Goal: Task Accomplishment & Management: Use online tool/utility

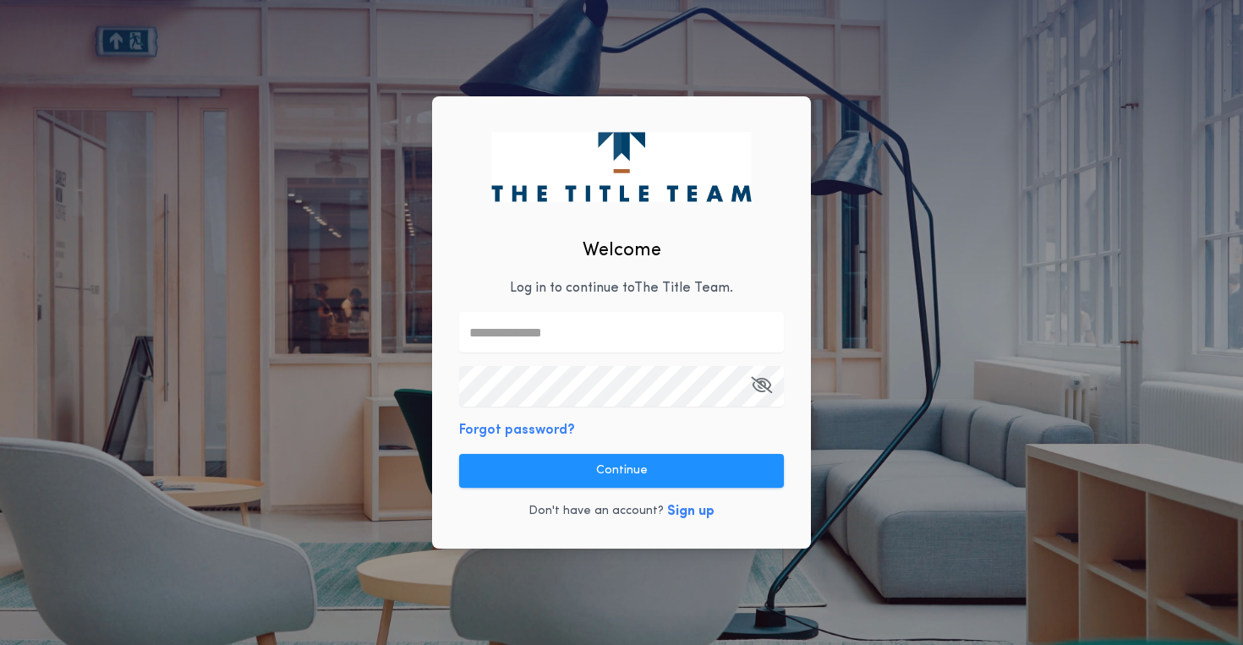
type input "**********"
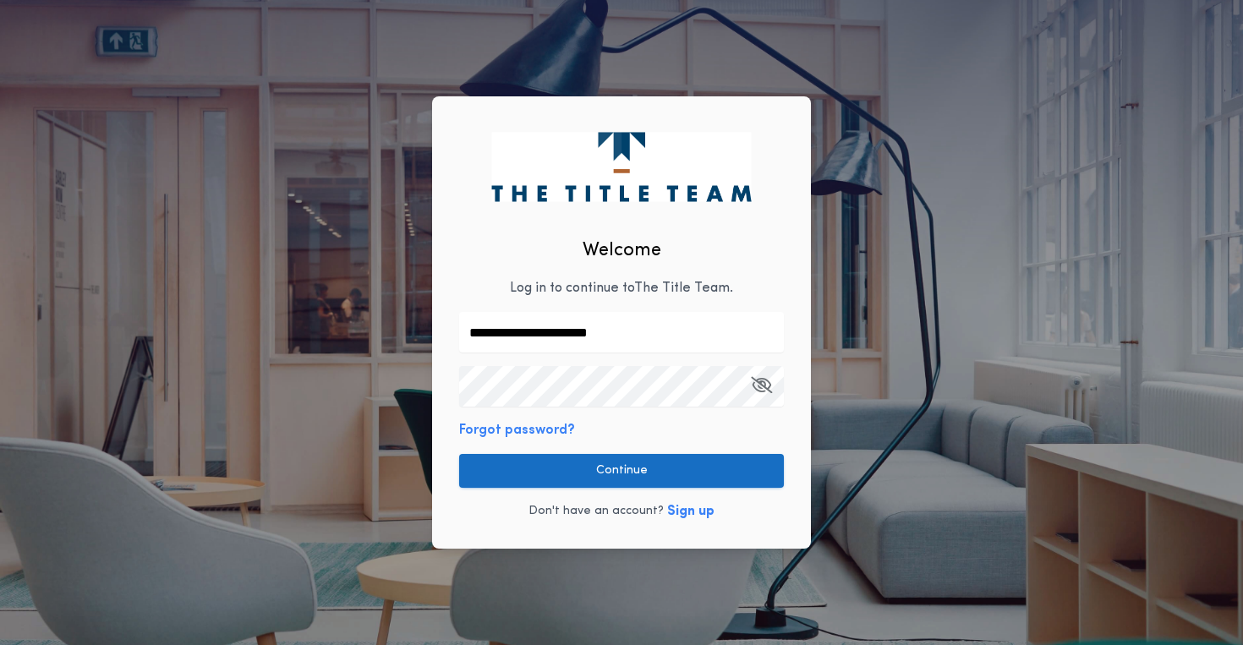
click at [597, 482] on button "Continue" at bounding box center [621, 471] width 325 height 34
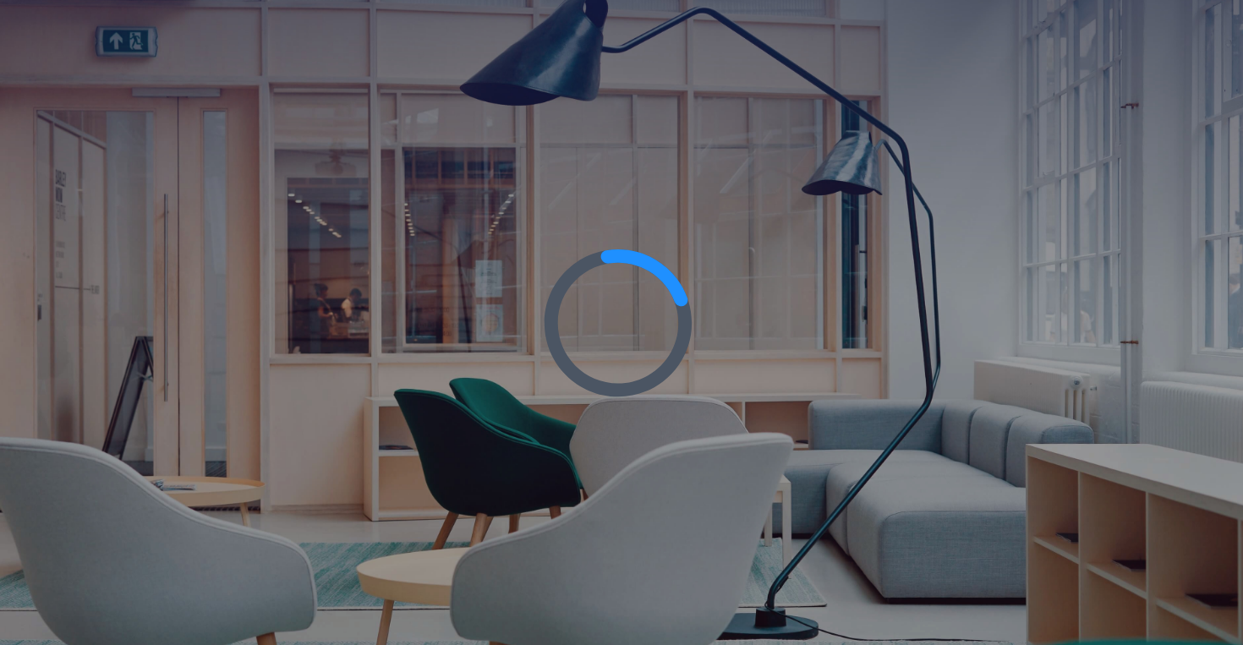
click at [597, 482] on div at bounding box center [621, 322] width 1243 height 645
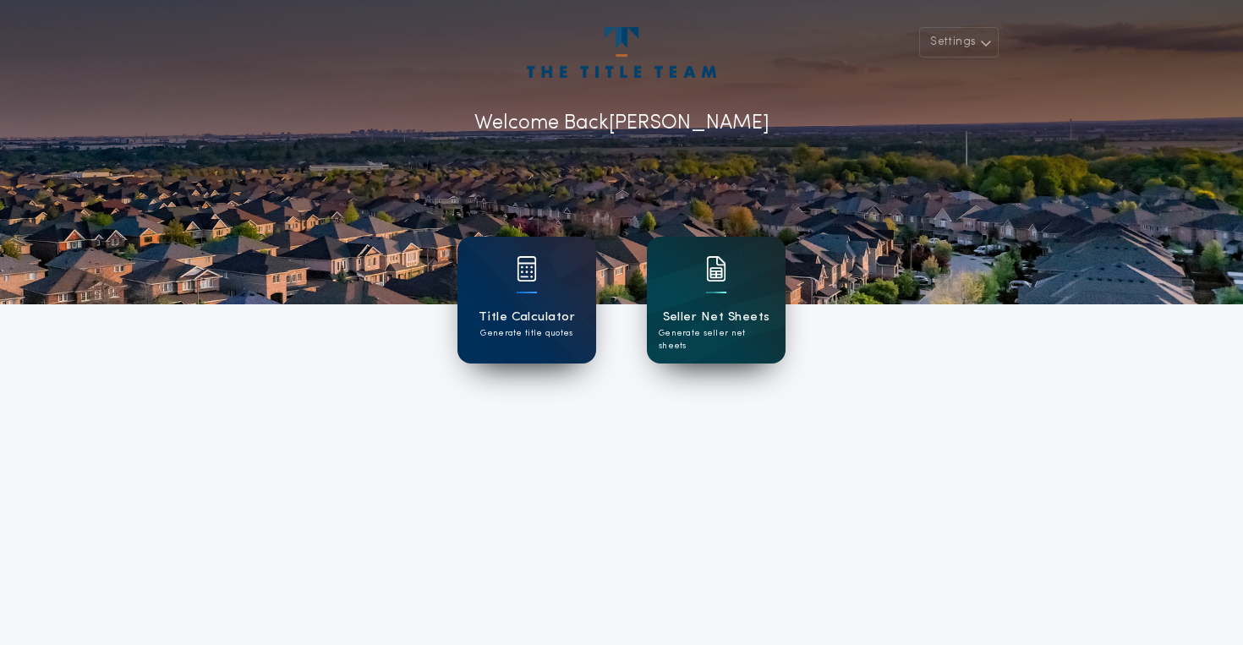
click at [731, 289] on div "Seller Net Sheets Generate seller net sheets" at bounding box center [716, 300] width 139 height 127
click at [504, 277] on div "Title Calculator Generate title quotes" at bounding box center [527, 300] width 139 height 127
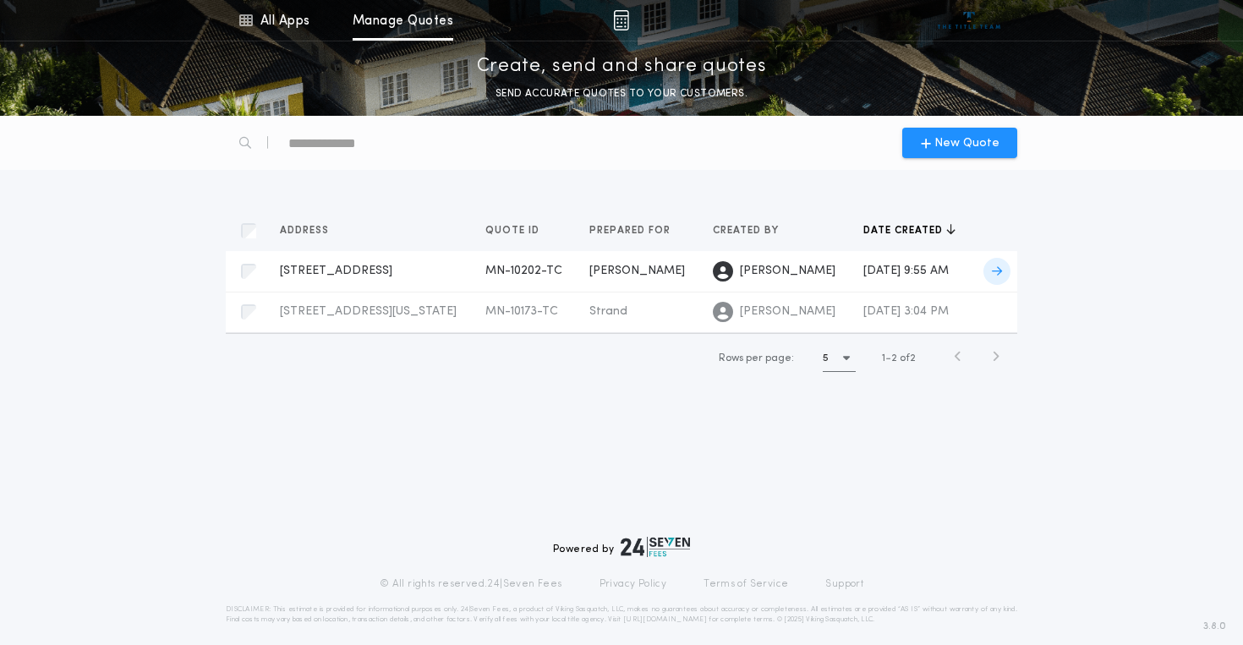
click at [499, 272] on span "MN-10202-TC" at bounding box center [524, 271] width 77 height 13
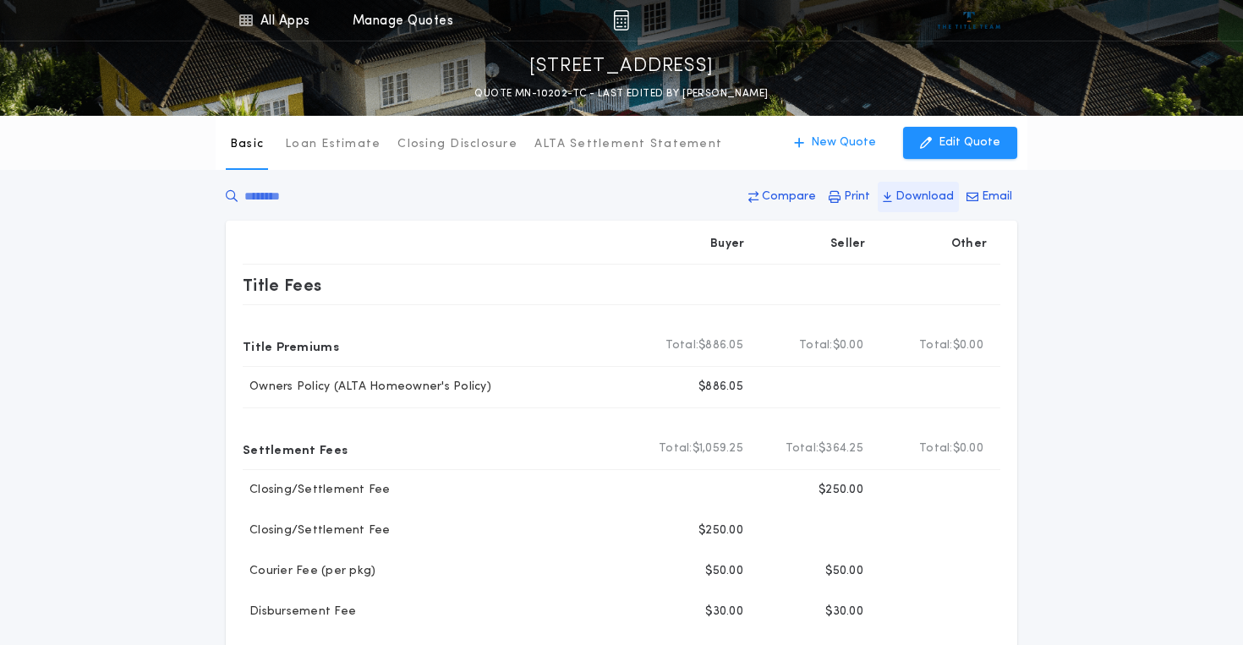
click at [920, 200] on p "Download" at bounding box center [925, 197] width 58 height 17
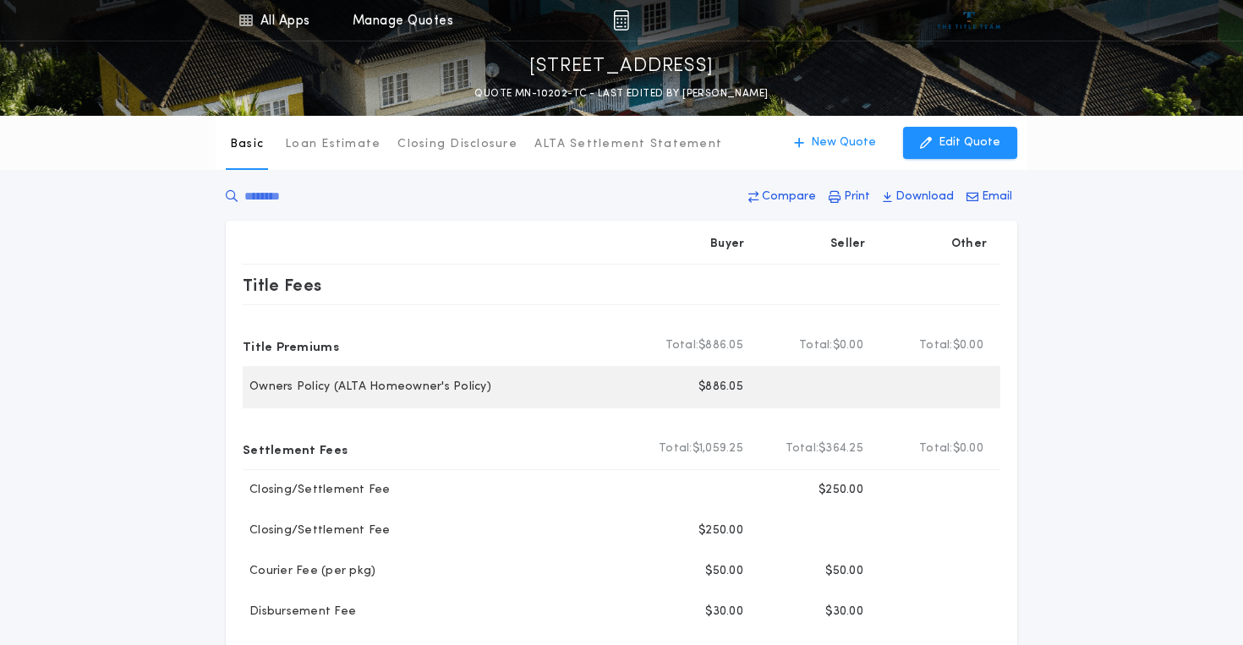
drag, startPoint x: 1086, startPoint y: 640, endPoint x: 639, endPoint y: 394, distance: 510.0
click at [639, 394] on div "Buyer $886.05" at bounding box center [697, 387] width 120 height 41
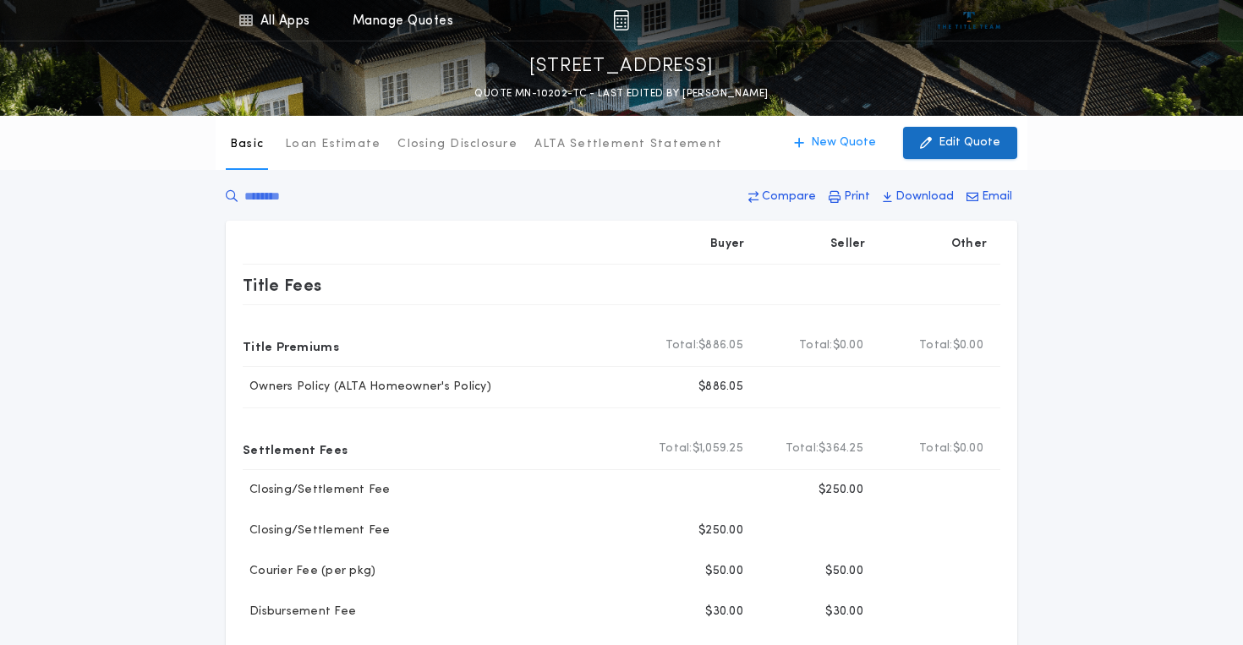
click at [951, 147] on p "Edit Quote" at bounding box center [970, 142] width 62 height 17
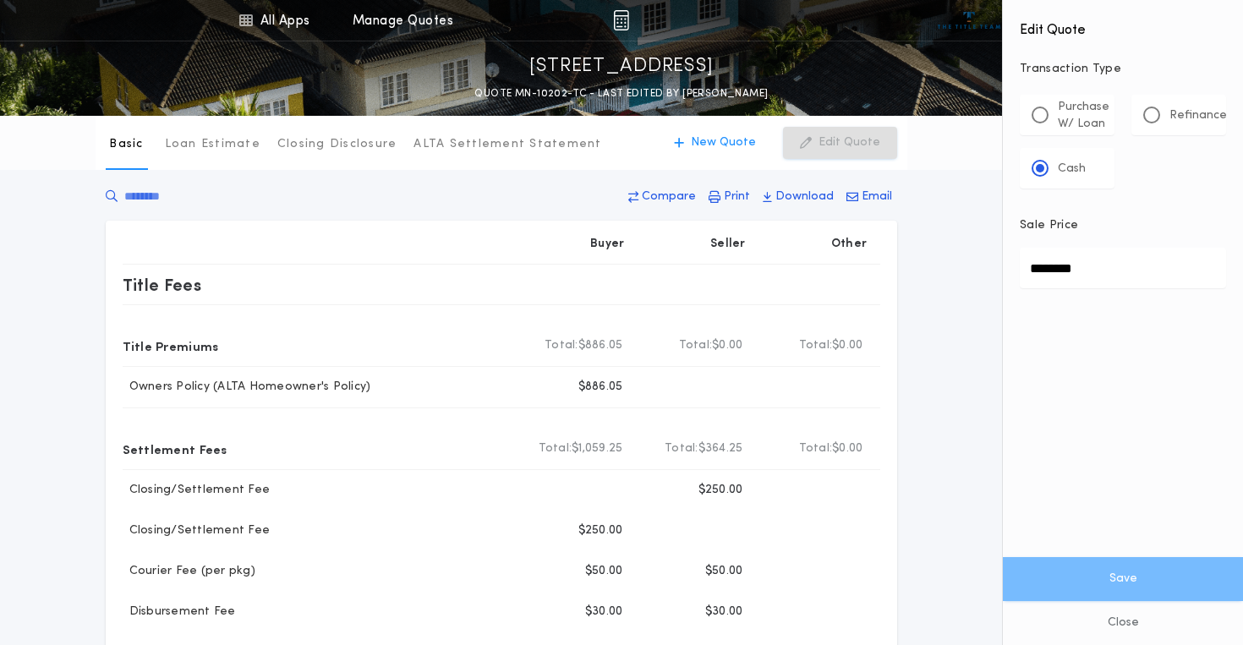
click at [1057, 263] on input "********" at bounding box center [1123, 268] width 206 height 41
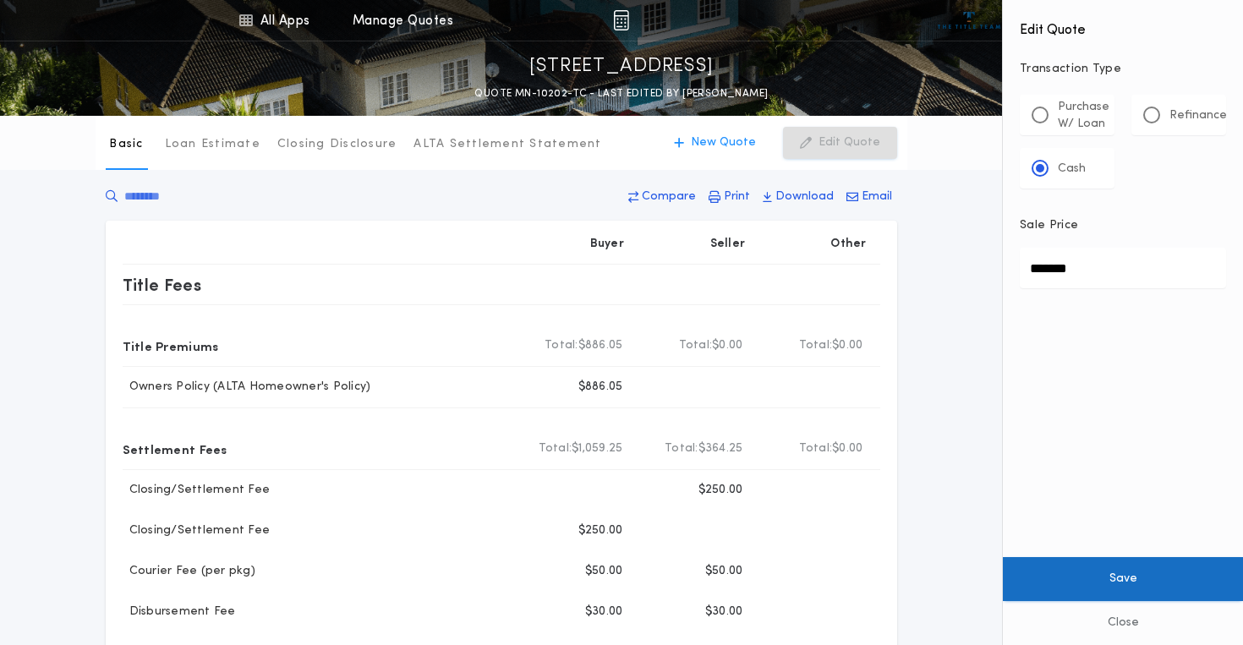
type input "********"
click at [1111, 570] on button "Save" at bounding box center [1123, 579] width 240 height 44
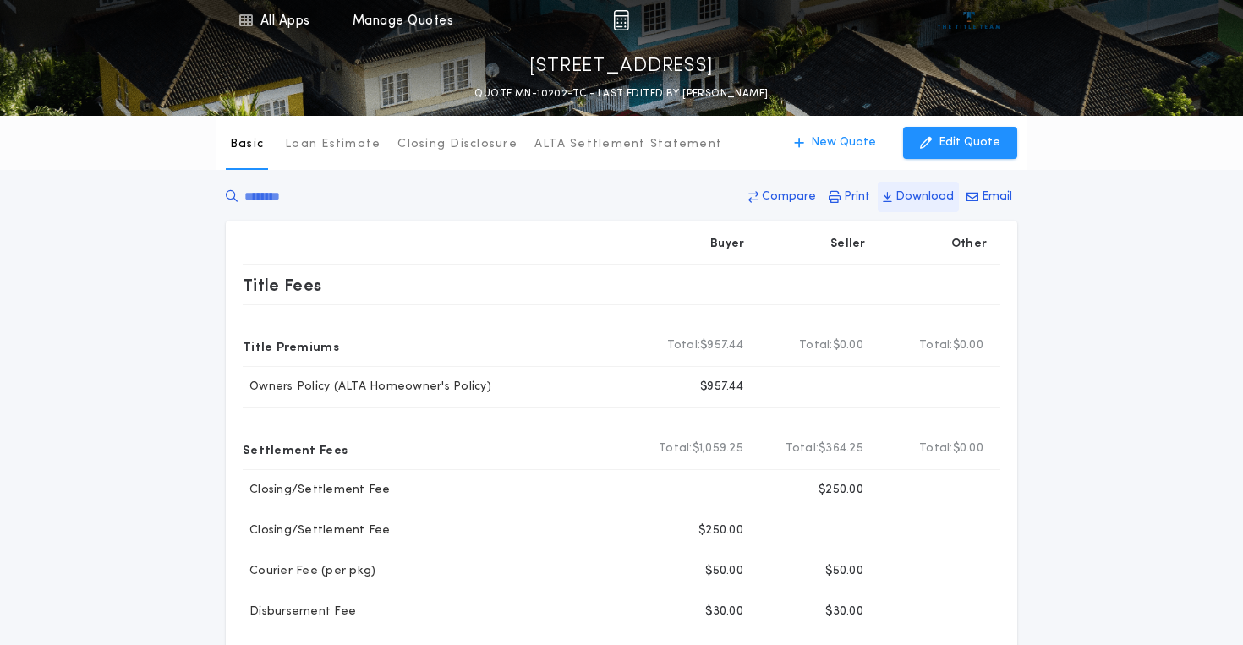
click at [923, 199] on p "Download" at bounding box center [925, 197] width 58 height 17
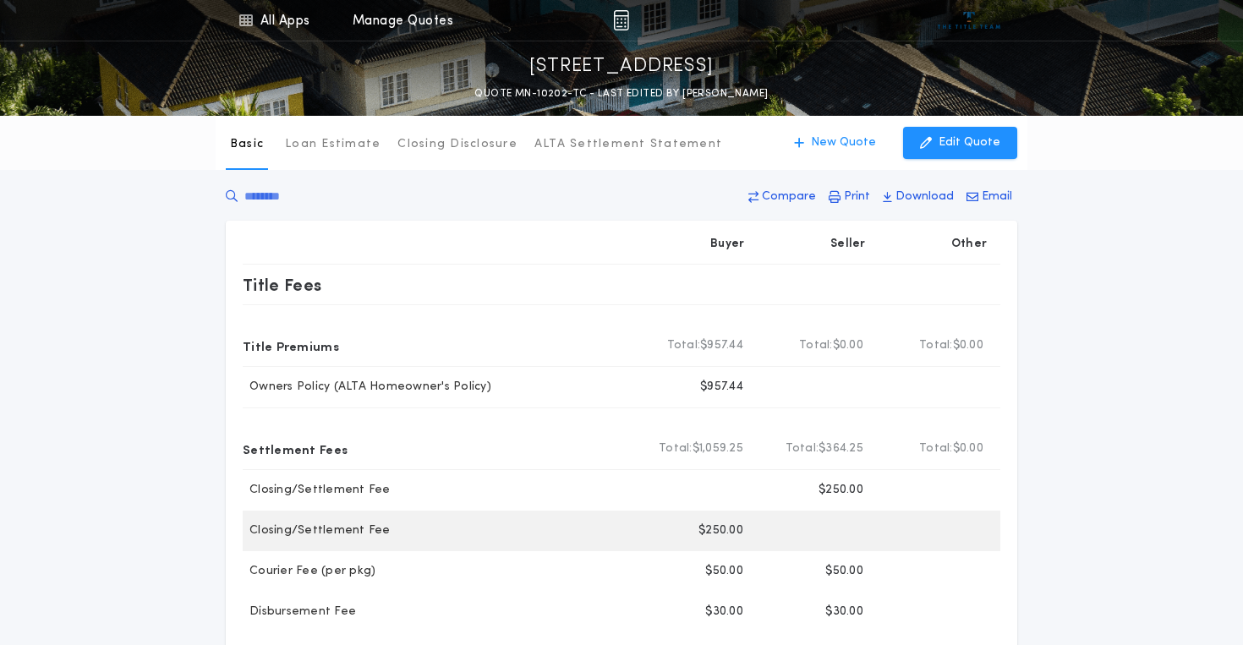
click at [565, 512] on div "Closing/Settlement Fee Buyer $250.00" at bounding box center [622, 531] width 758 height 41
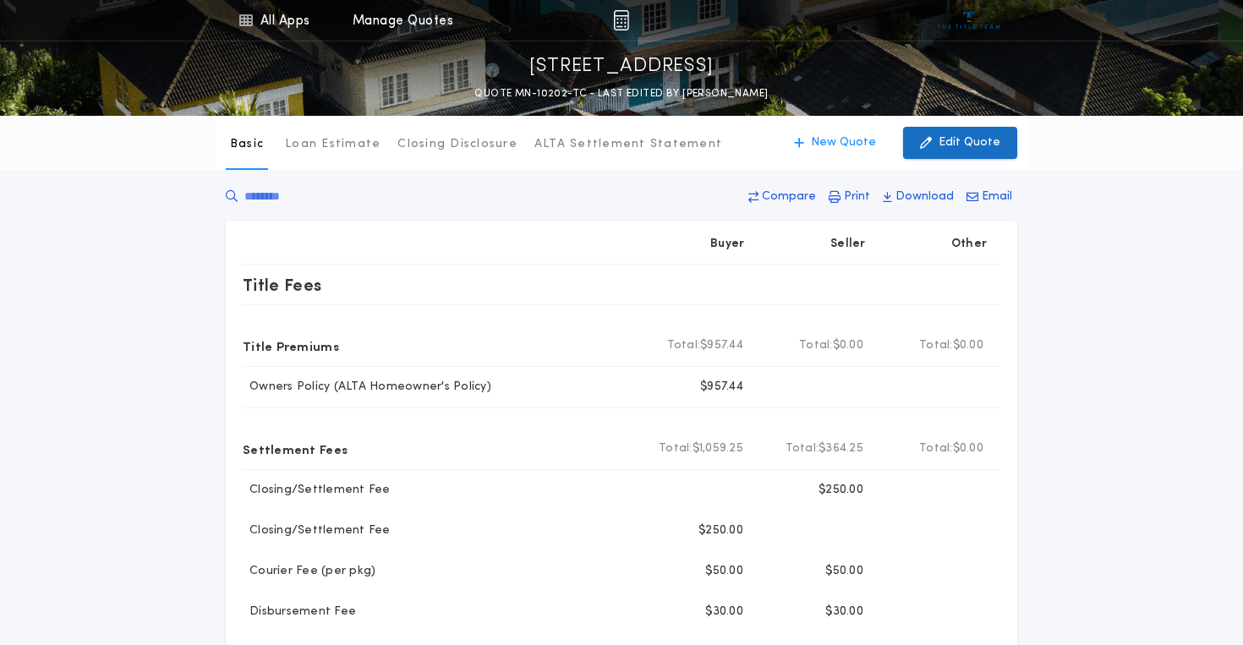
click at [946, 142] on p "Edit Quote" at bounding box center [970, 142] width 62 height 17
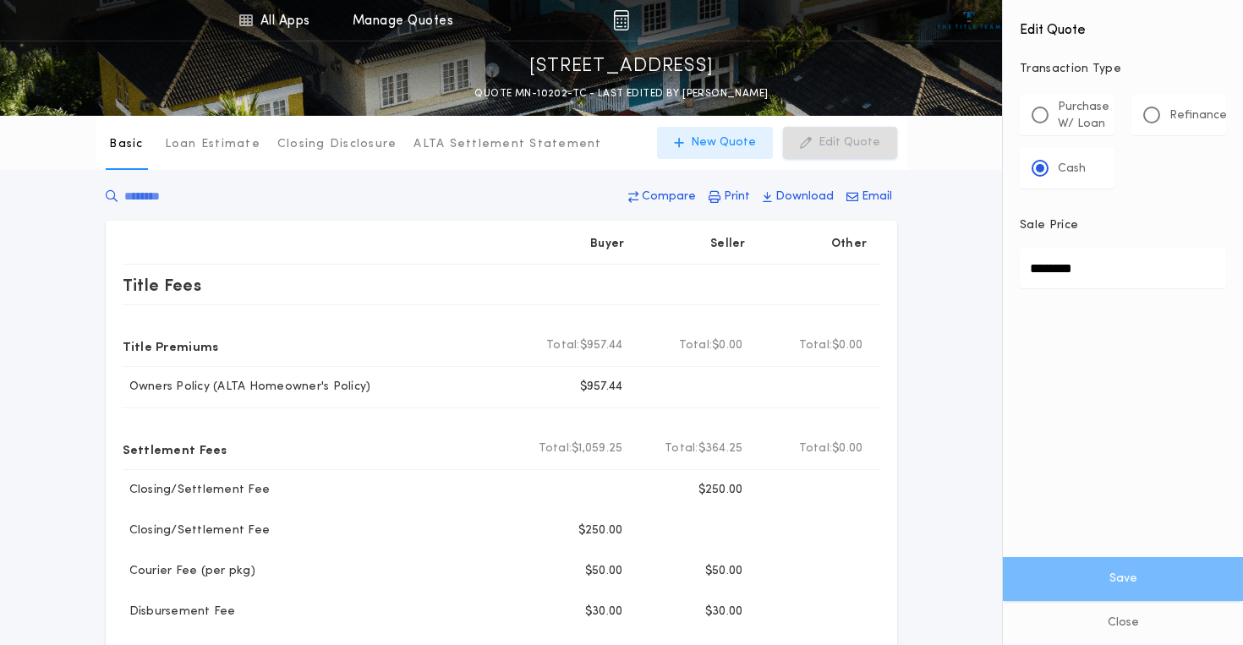
click at [719, 141] on p "New Quote" at bounding box center [723, 142] width 65 height 17
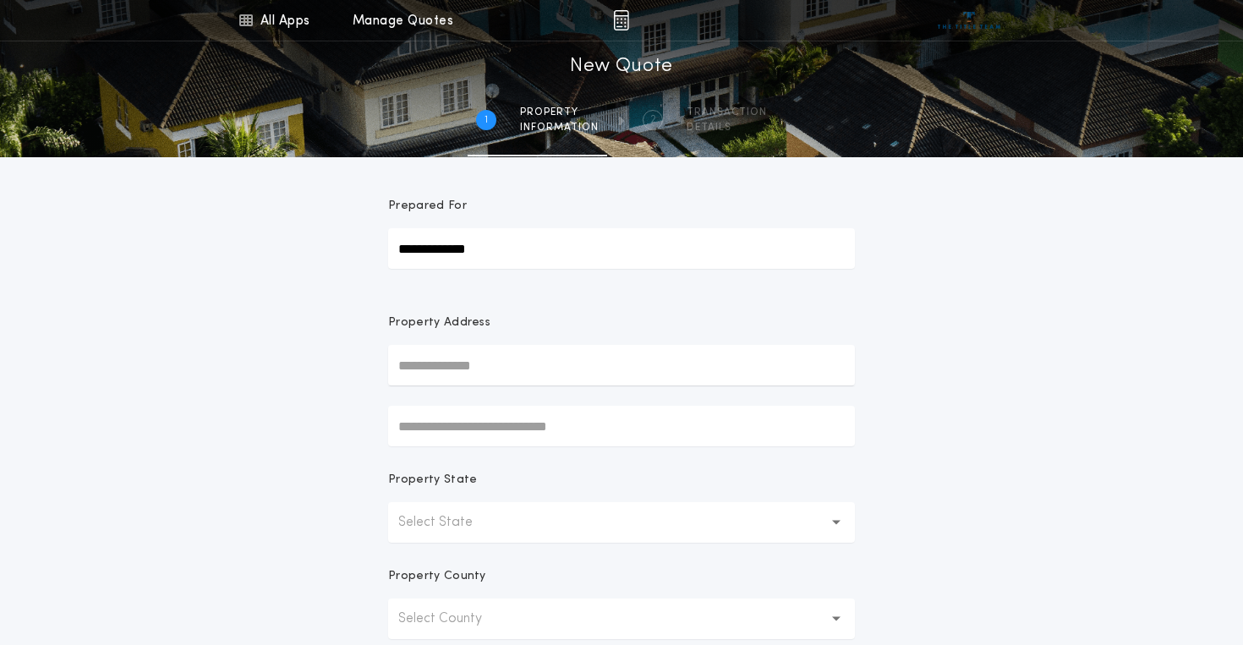
click at [497, 252] on input "**********" at bounding box center [621, 248] width 467 height 41
type input "**********"
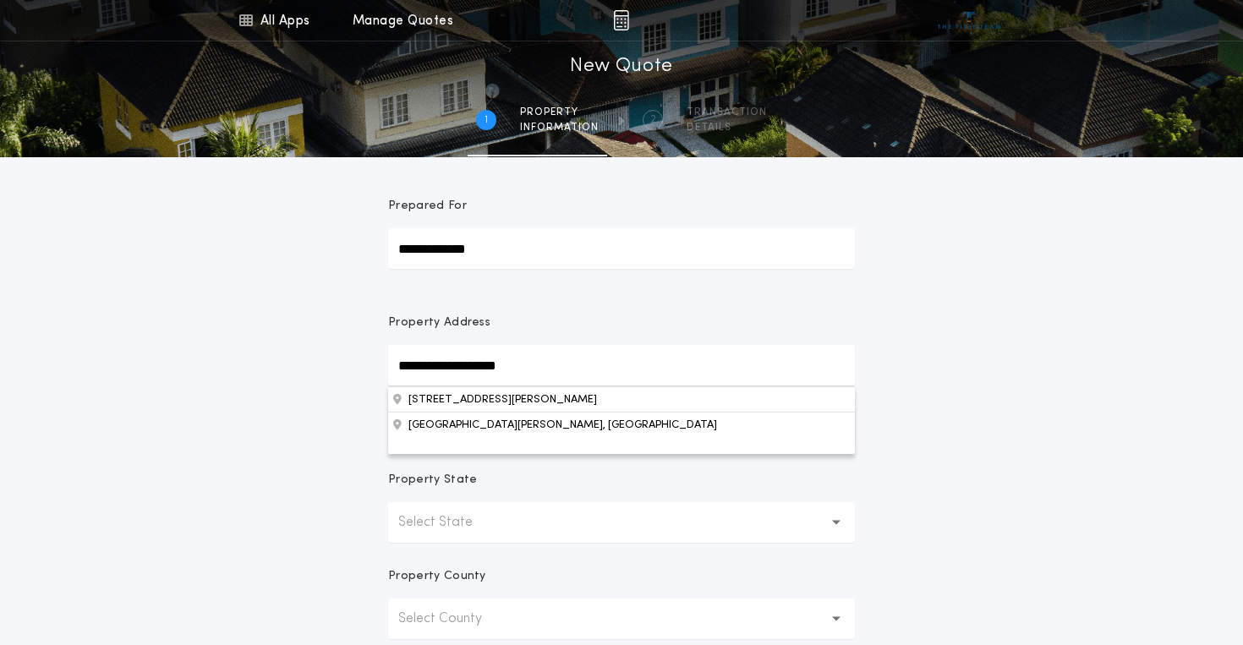
click at [494, 513] on p "Select State" at bounding box center [449, 523] width 102 height 20
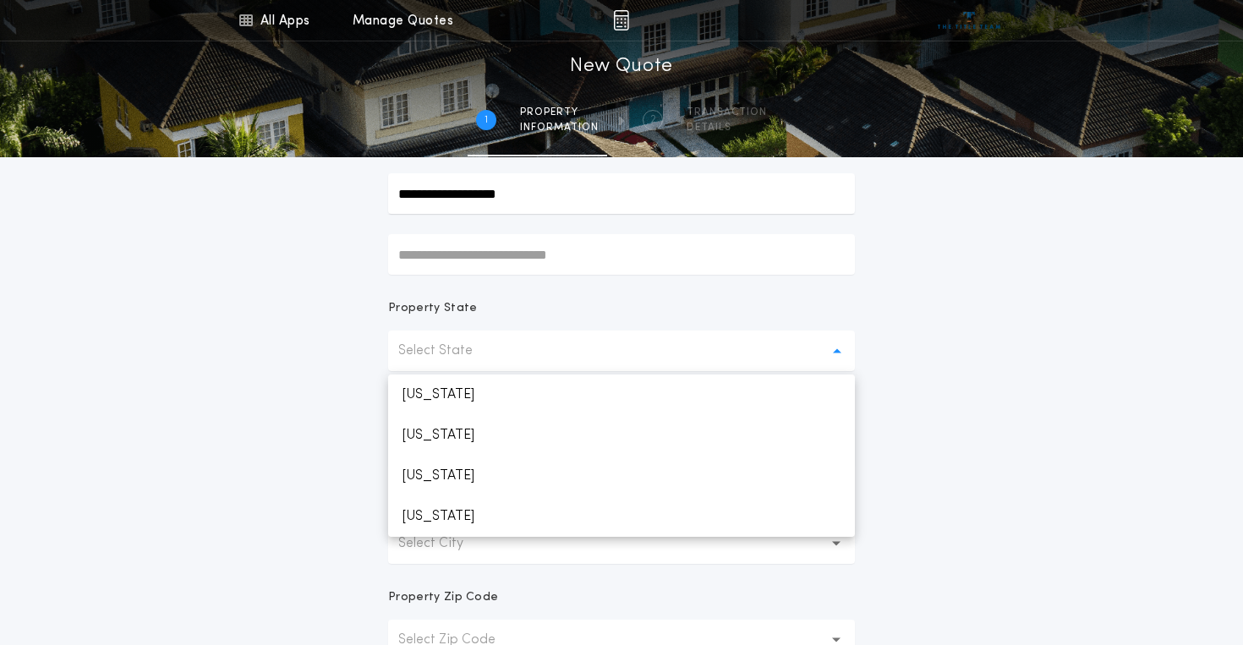
scroll to position [179, 0]
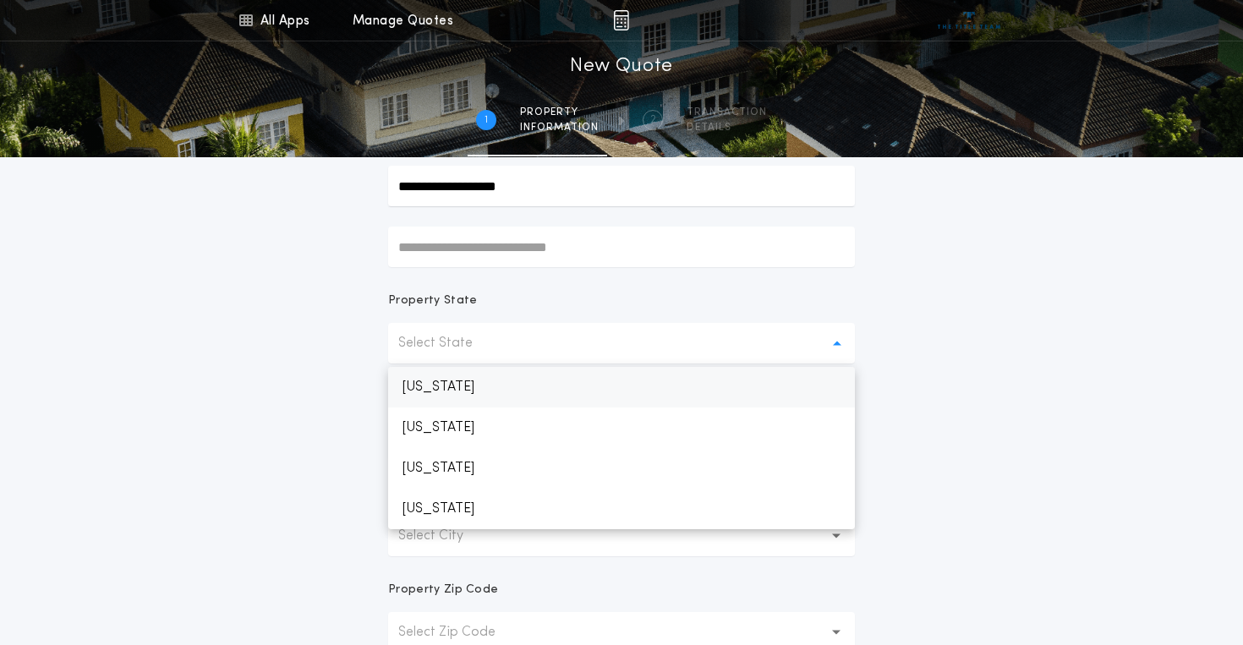
click at [480, 385] on p "[US_STATE]" at bounding box center [621, 387] width 467 height 41
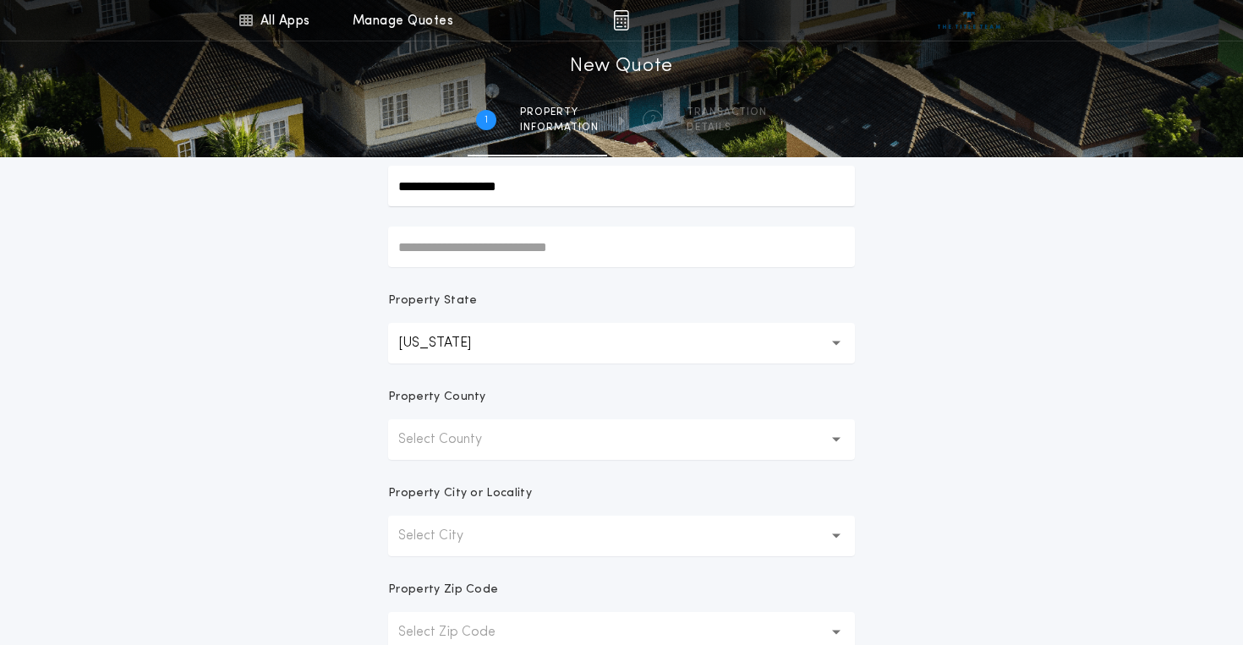
click at [474, 438] on p "Select County" at bounding box center [453, 440] width 111 height 20
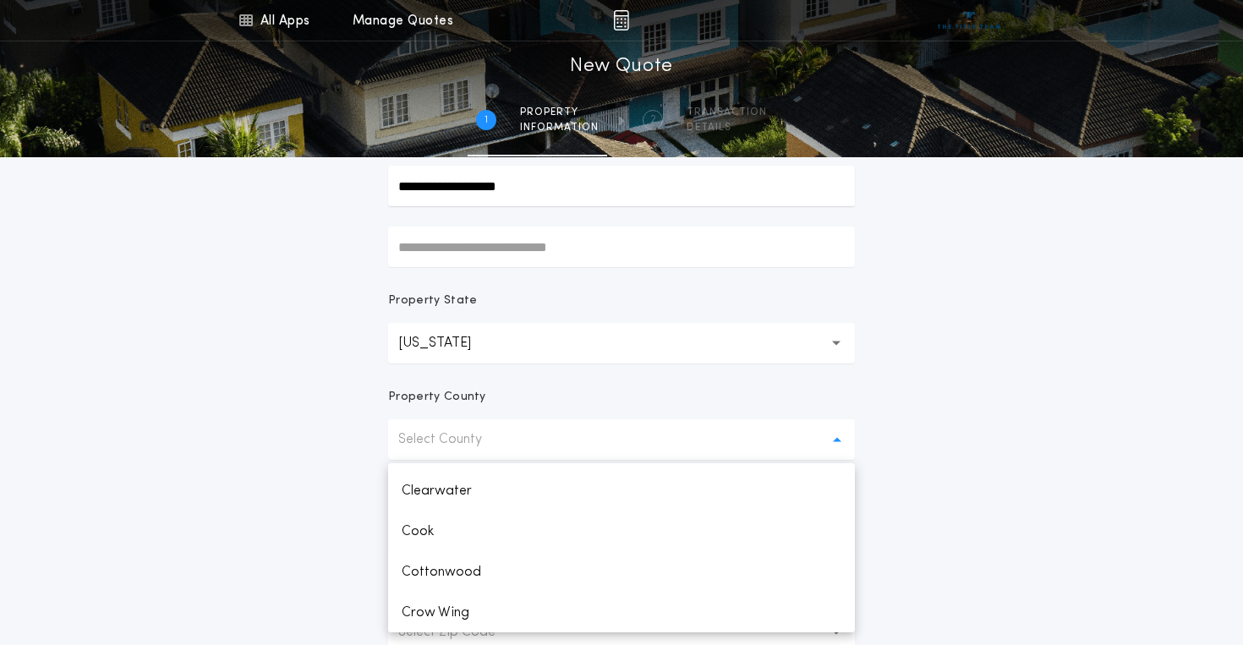
scroll to position [562, 0]
click at [486, 523] on p "Cook" at bounding box center [621, 531] width 467 height 41
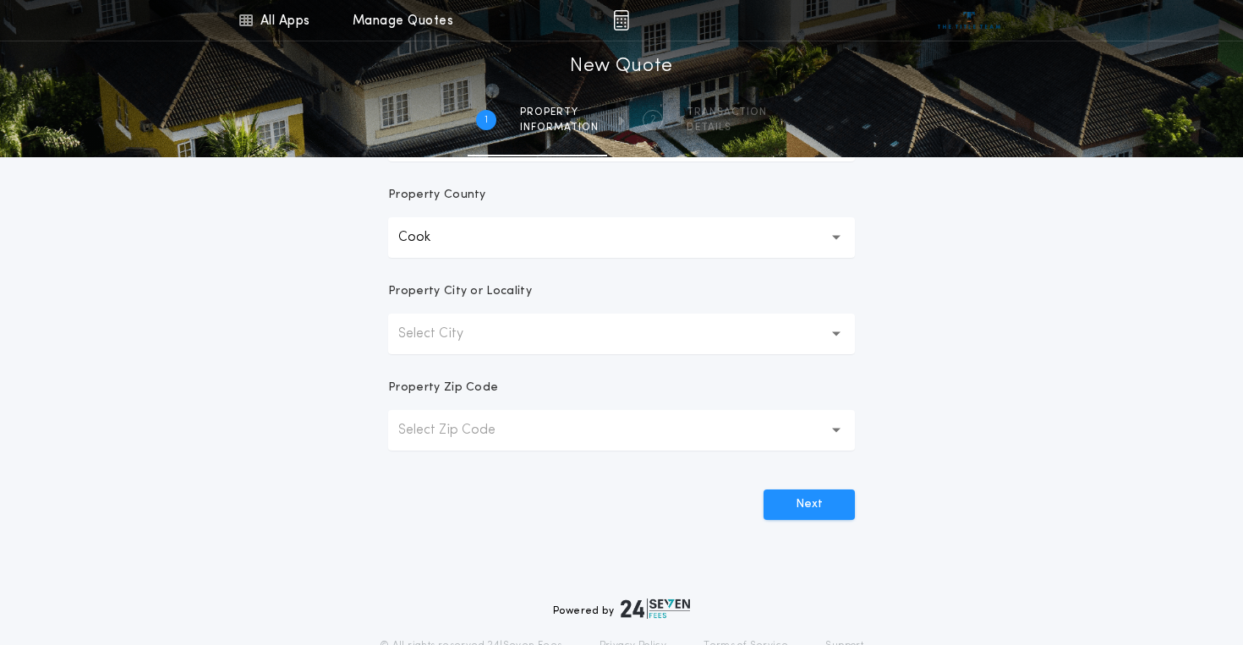
scroll to position [382, 0]
click at [502, 326] on button "Select City" at bounding box center [621, 333] width 467 height 41
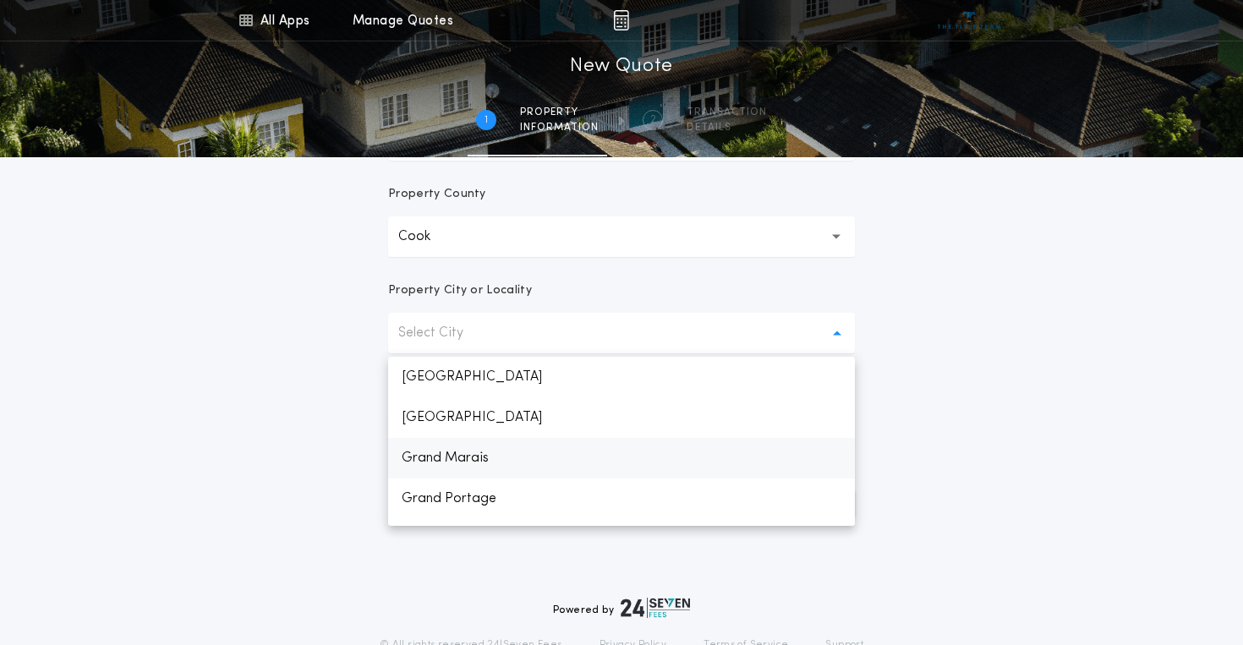
click at [455, 466] on p "Grand Marais" at bounding box center [621, 458] width 467 height 41
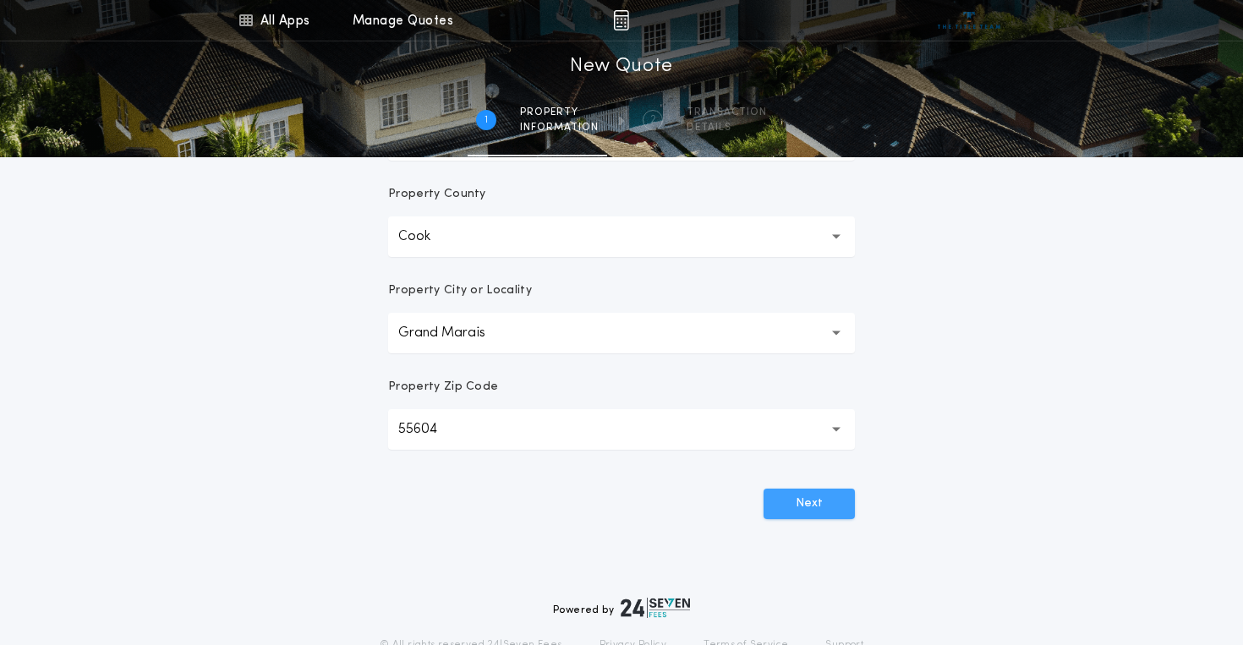
click at [821, 511] on button "Next" at bounding box center [809, 504] width 91 height 30
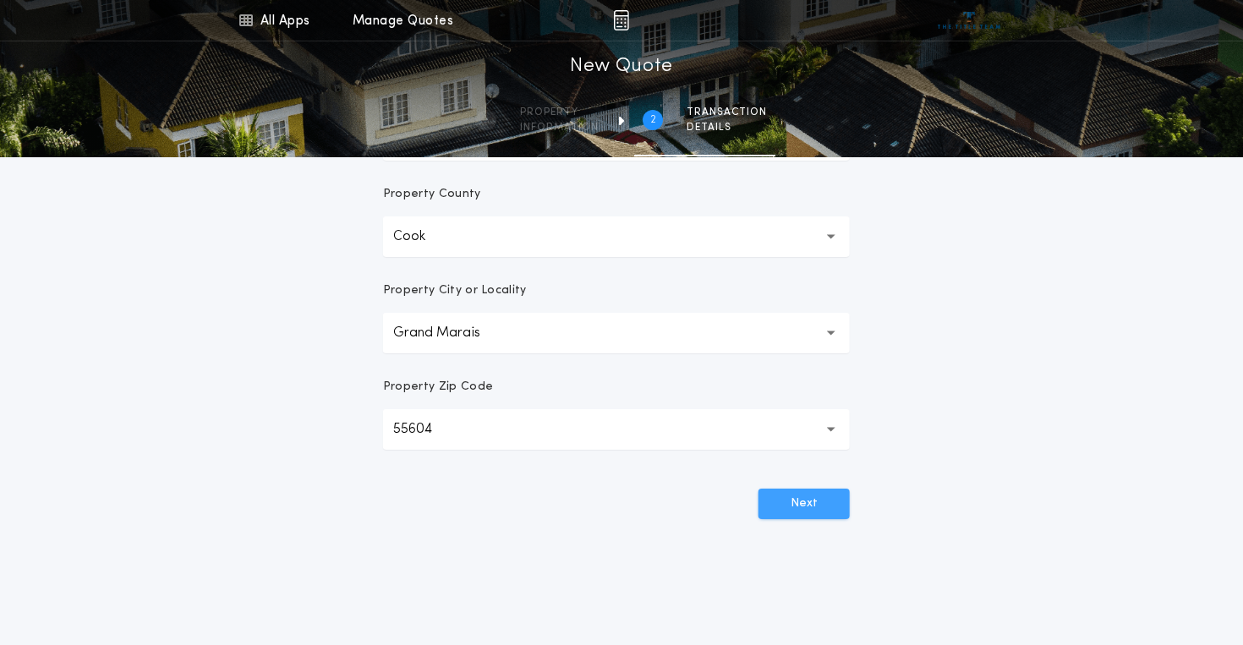
scroll to position [287, 0]
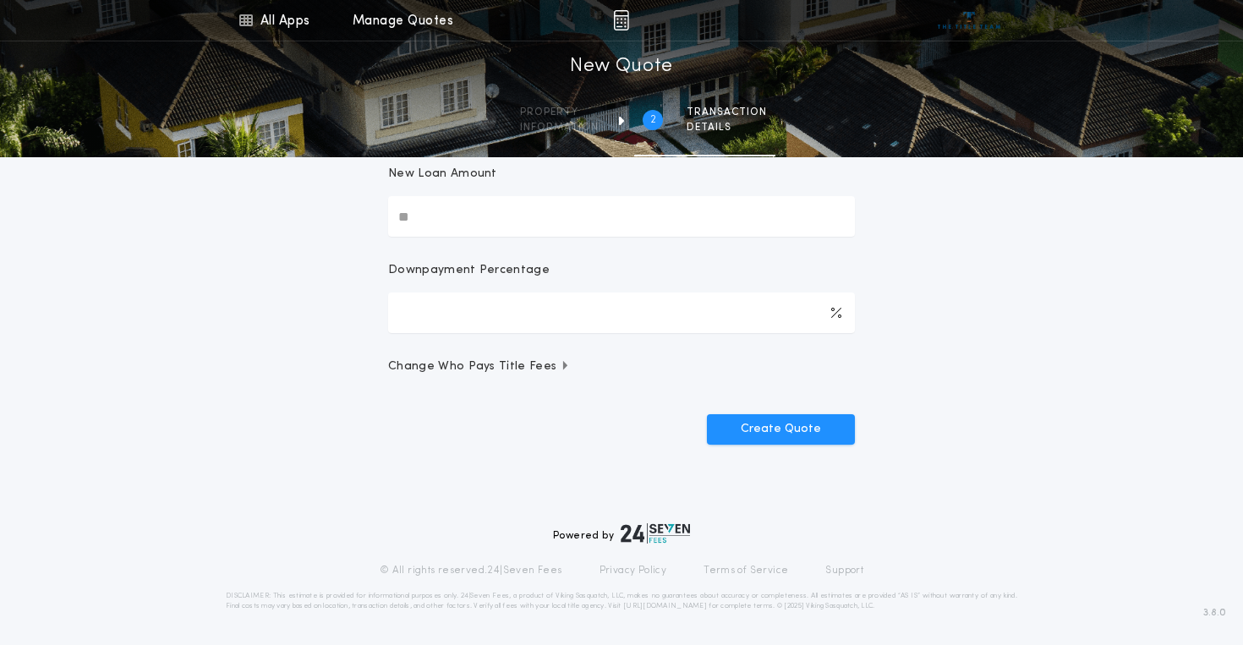
click at [499, 210] on input "New Loan Amount" at bounding box center [621, 216] width 467 height 41
type input "********"
click at [576, 320] on input "Downpayment Percentage" at bounding box center [621, 313] width 467 height 41
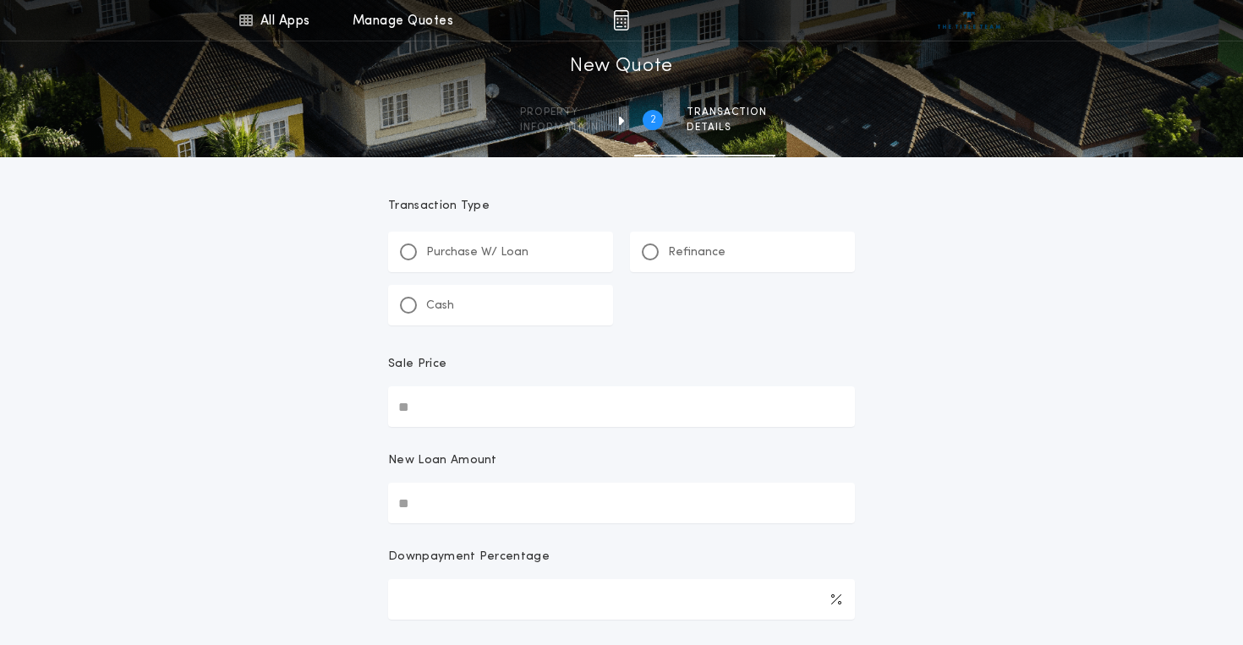
scroll to position [0, 0]
click at [415, 302] on div at bounding box center [408, 305] width 17 height 17
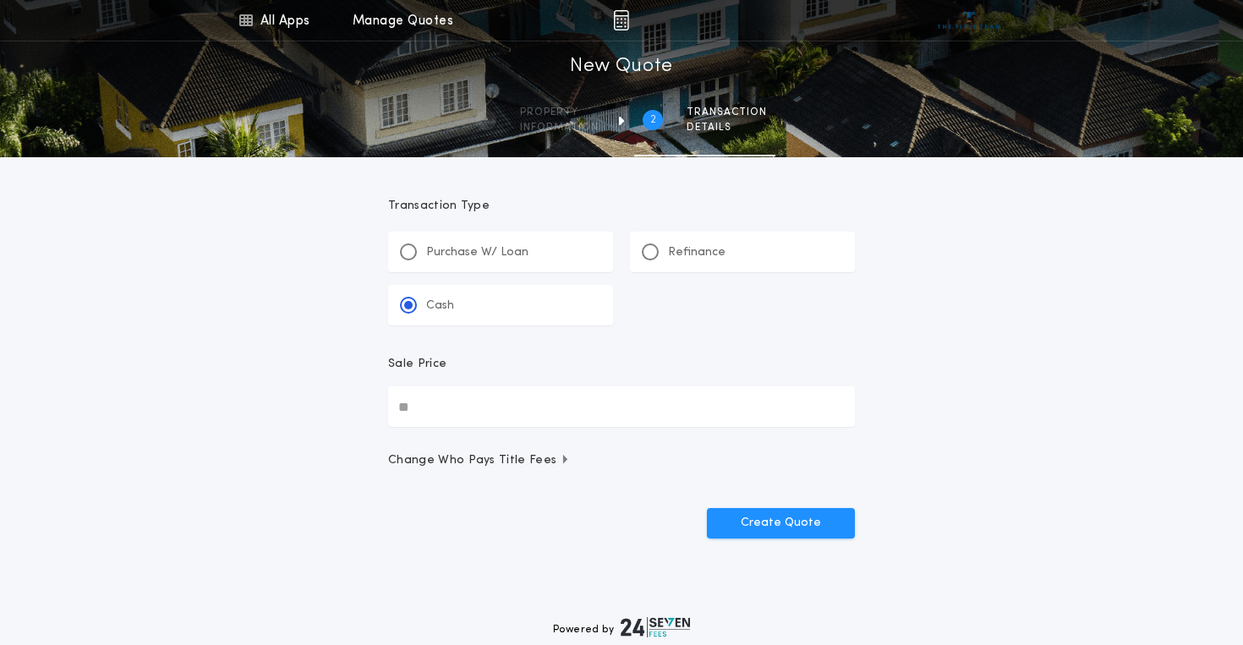
click at [468, 410] on input "Sale Price" at bounding box center [621, 407] width 467 height 41
type input "********"
click at [782, 524] on button "Create Quote" at bounding box center [781, 523] width 148 height 30
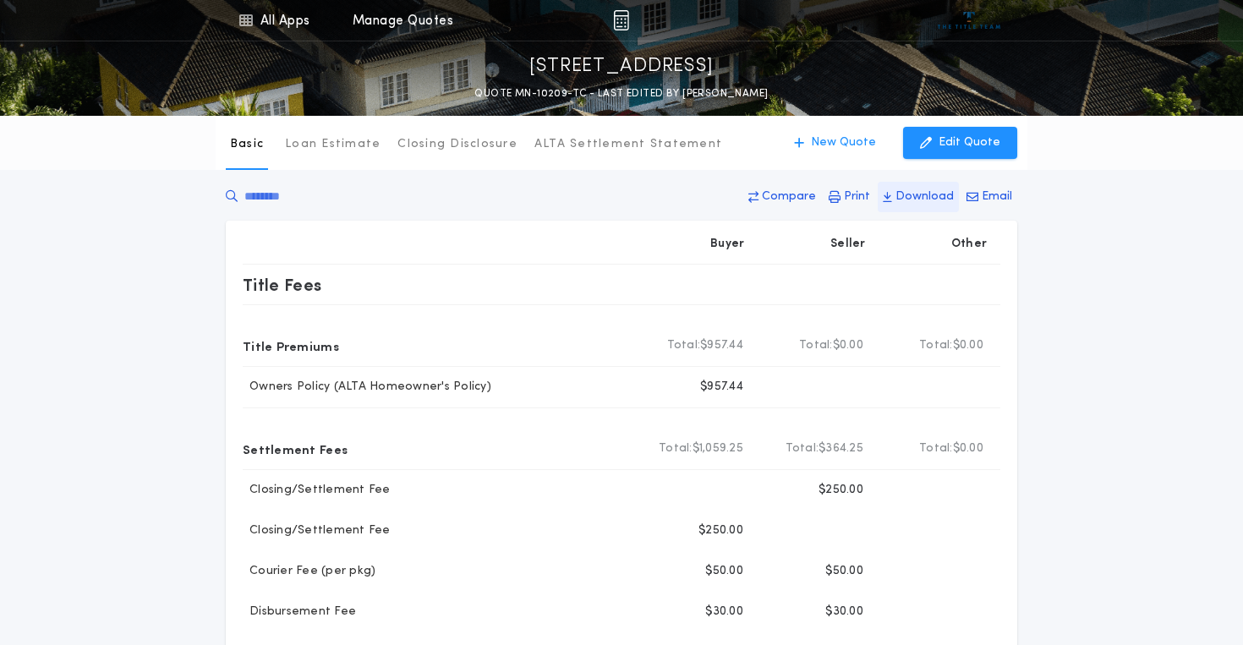
click at [941, 198] on p "Download" at bounding box center [925, 197] width 58 height 17
click at [961, 141] on p "Edit Quote" at bounding box center [970, 142] width 62 height 17
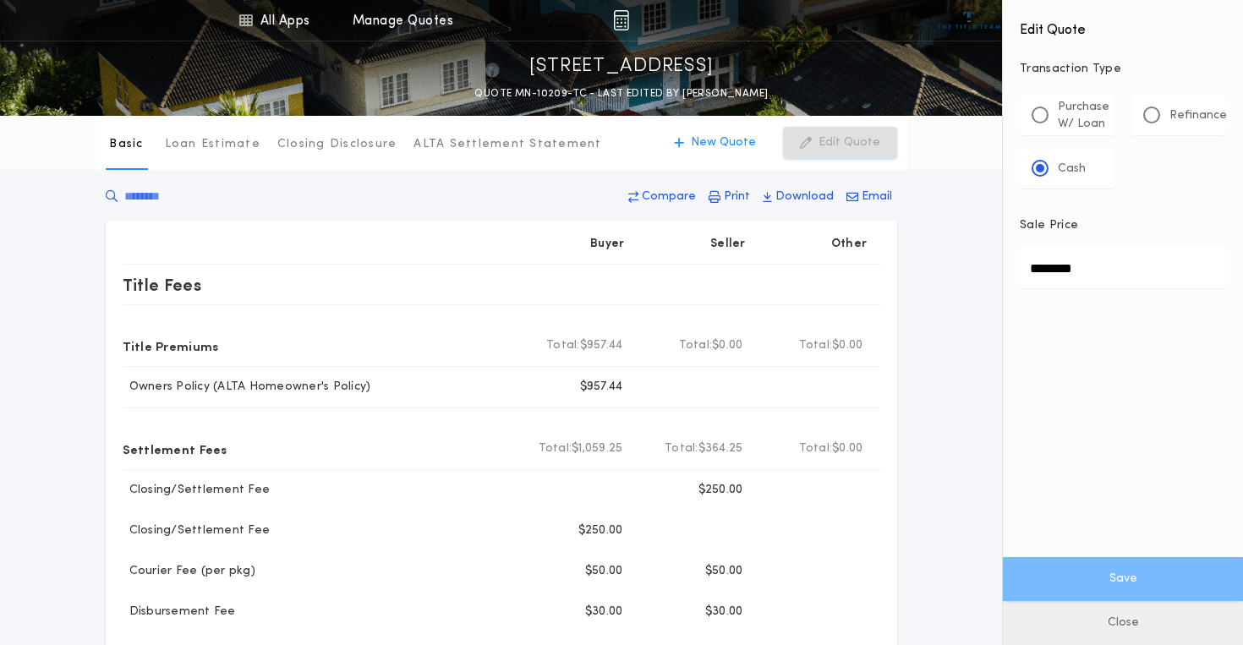
click at [1122, 620] on button "Close" at bounding box center [1123, 623] width 240 height 44
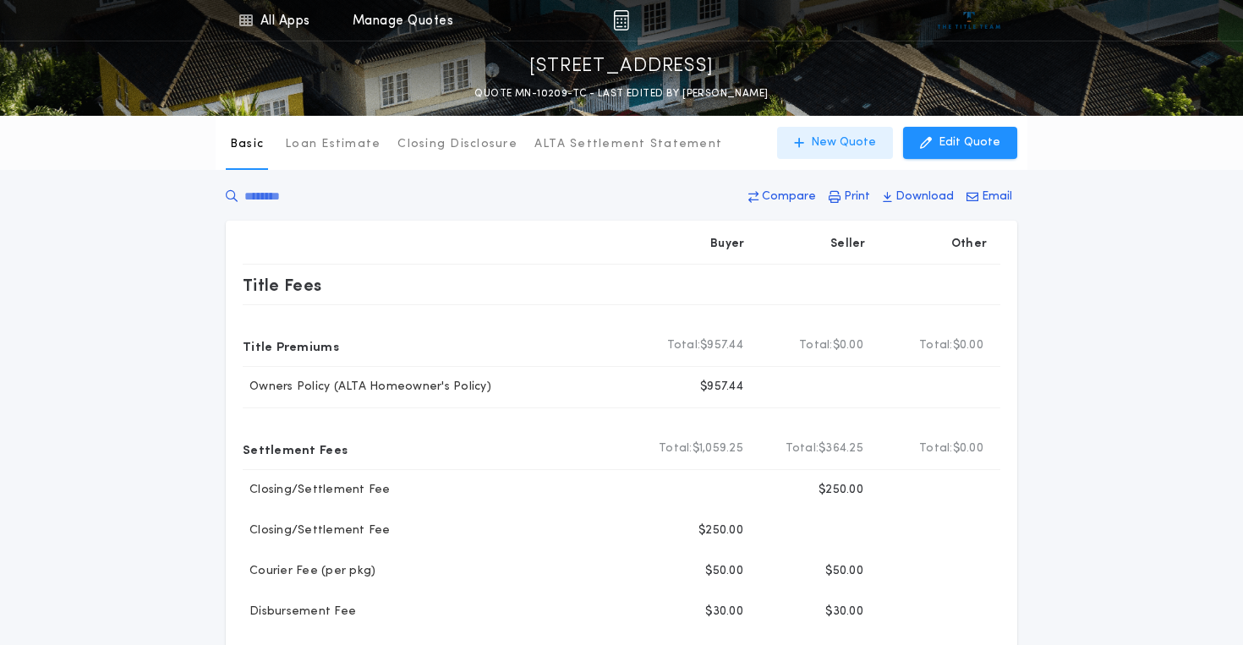
click at [848, 134] on p "New Quote" at bounding box center [843, 142] width 65 height 17
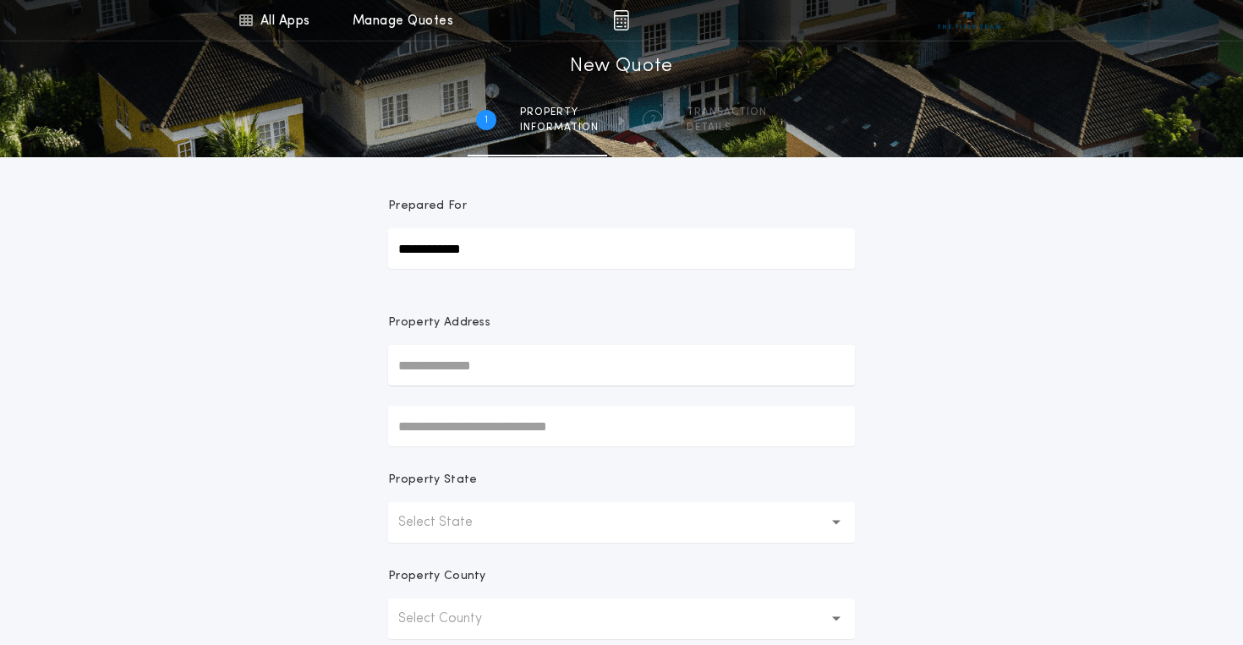
type input "**********"
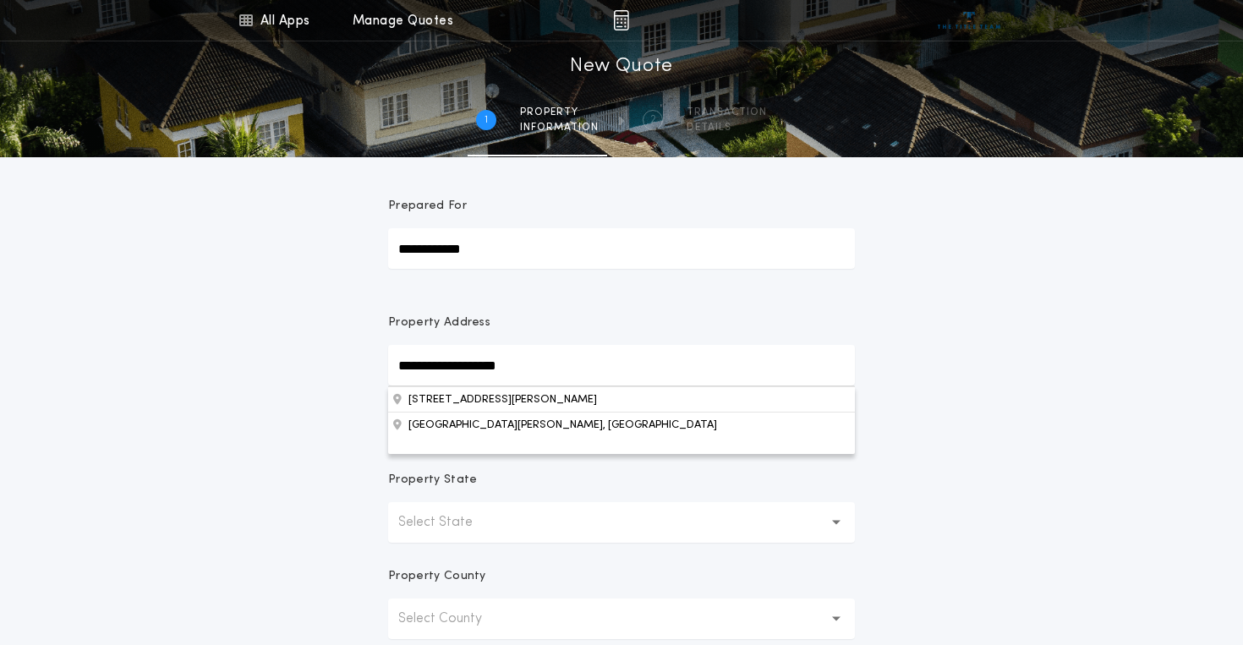
type input "**********"
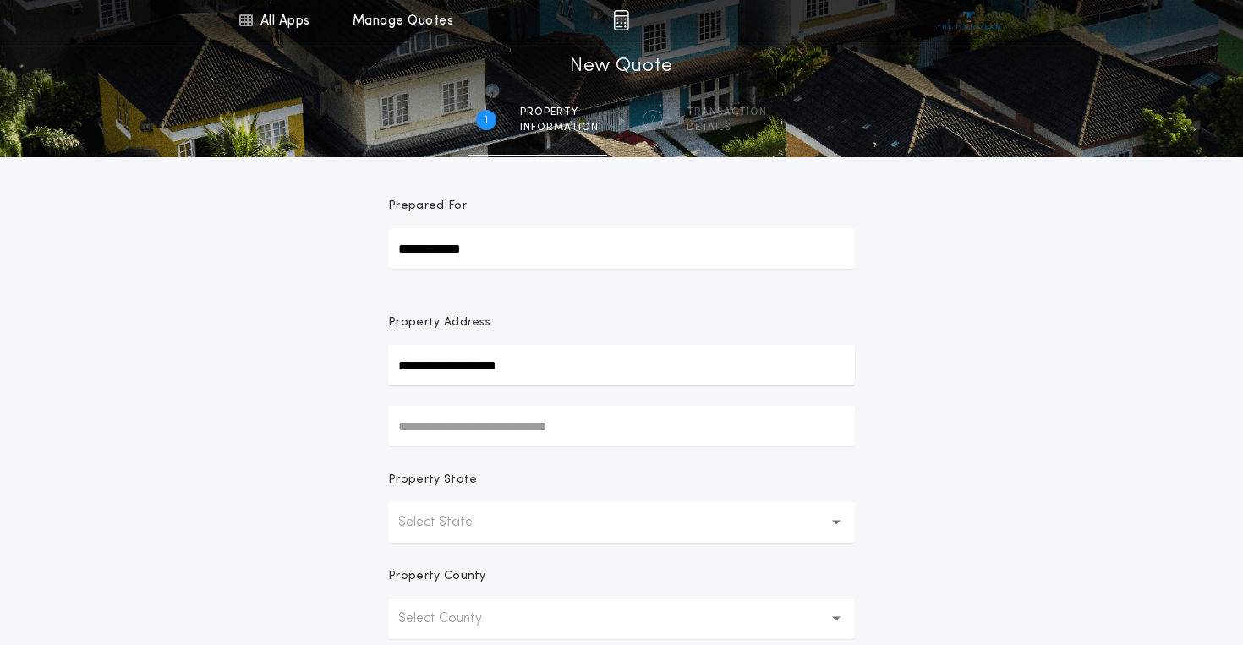
click at [452, 535] on button "Select State" at bounding box center [621, 522] width 467 height 41
click at [445, 572] on p "[US_STATE]" at bounding box center [621, 566] width 467 height 41
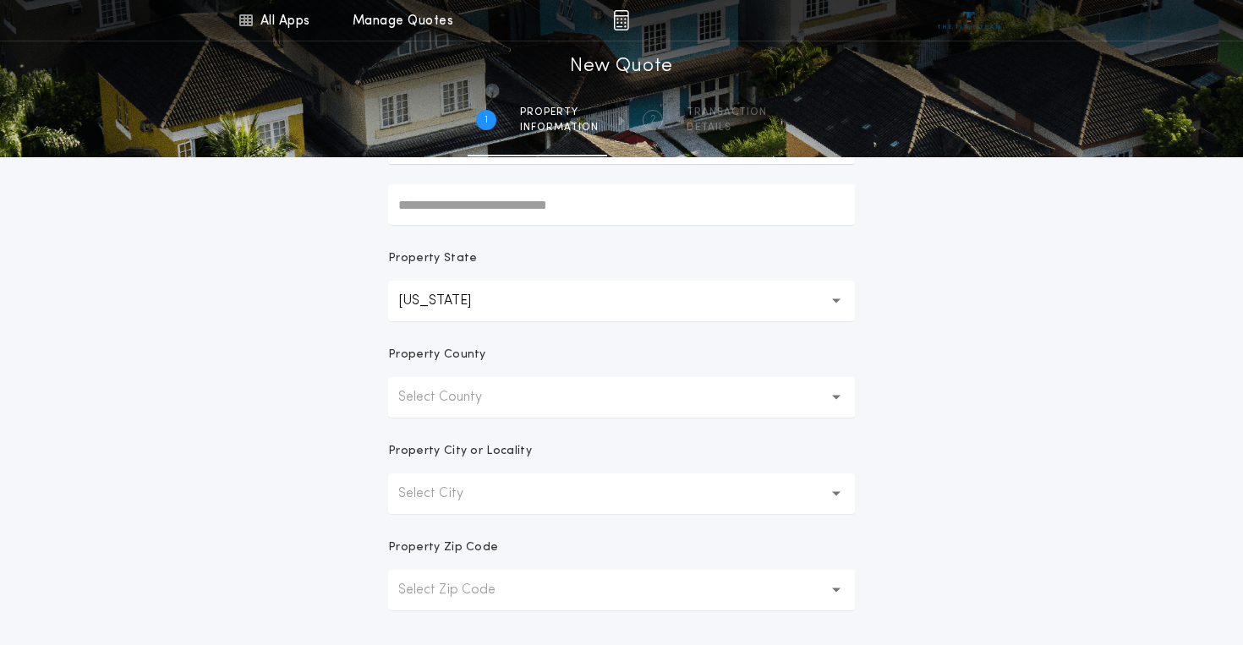
scroll to position [228, 0]
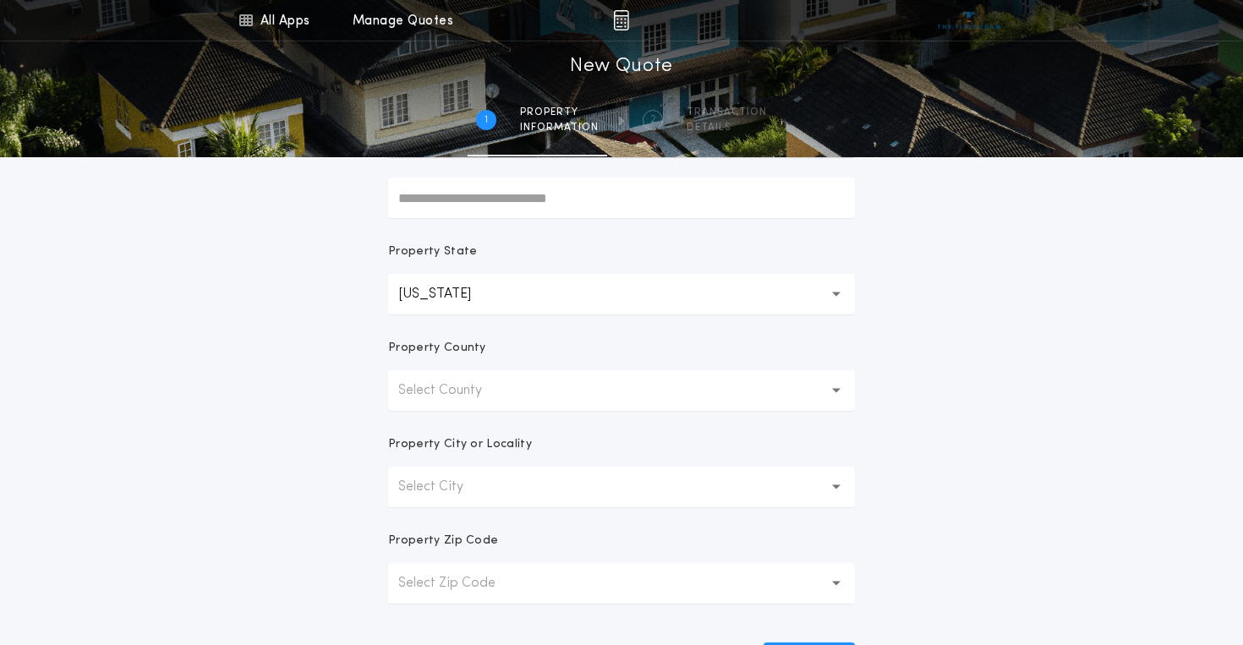
click at [431, 404] on button "Select County" at bounding box center [621, 390] width 467 height 41
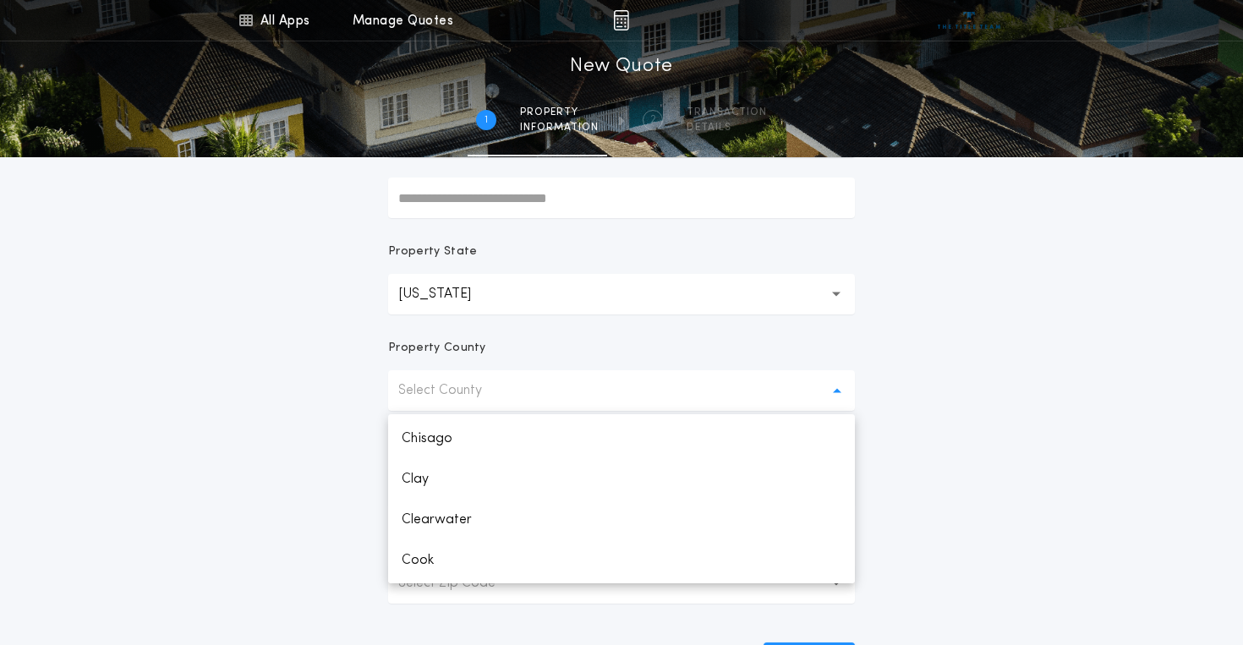
scroll to position [506, 0]
click at [420, 533] on p "Cook" at bounding box center [621, 538] width 467 height 41
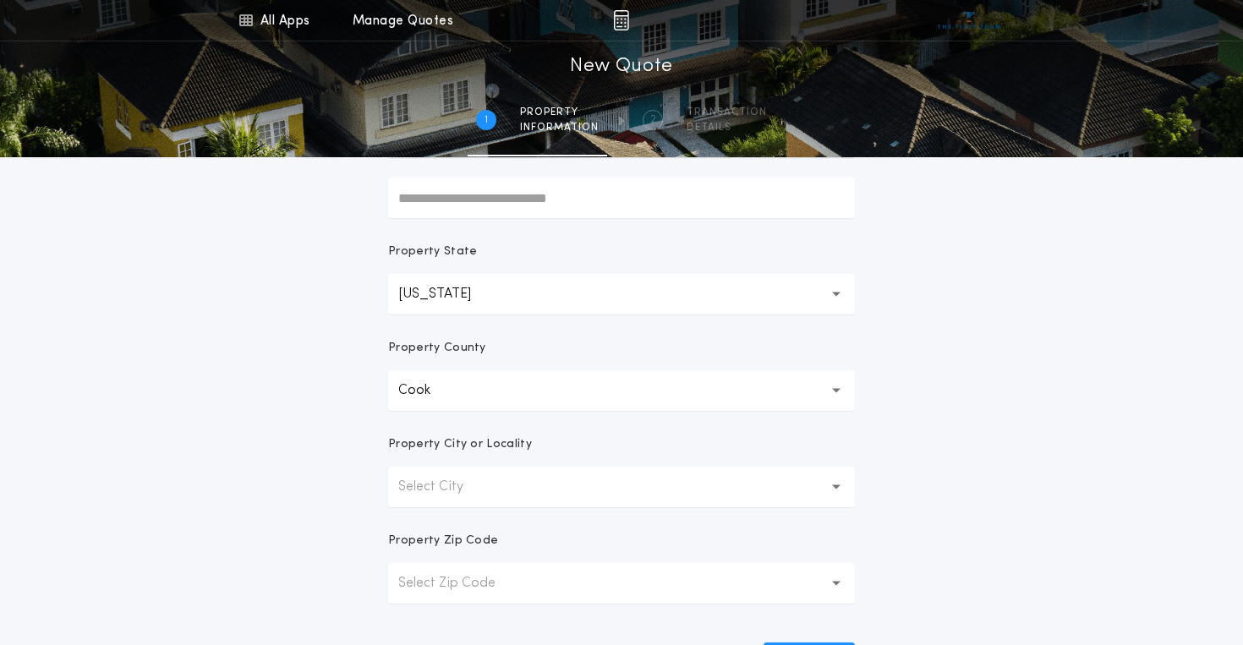
click at [437, 478] on p "Select City" at bounding box center [444, 487] width 92 height 20
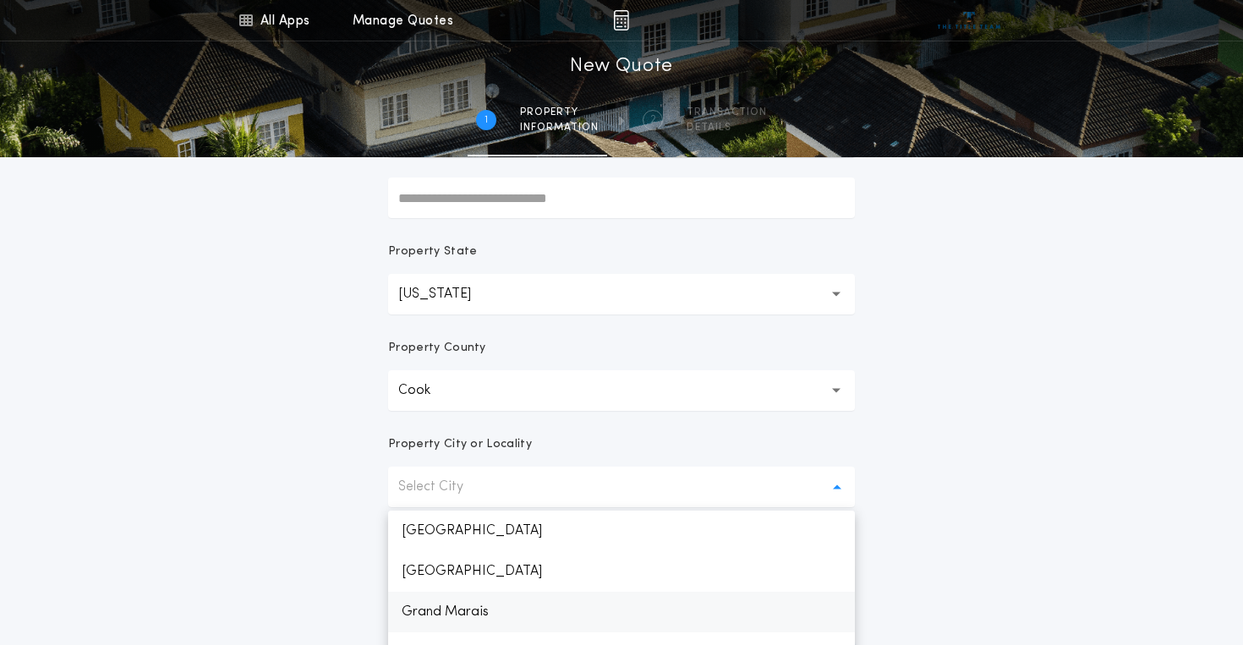
click at [457, 614] on p "Grand Marais" at bounding box center [621, 612] width 467 height 41
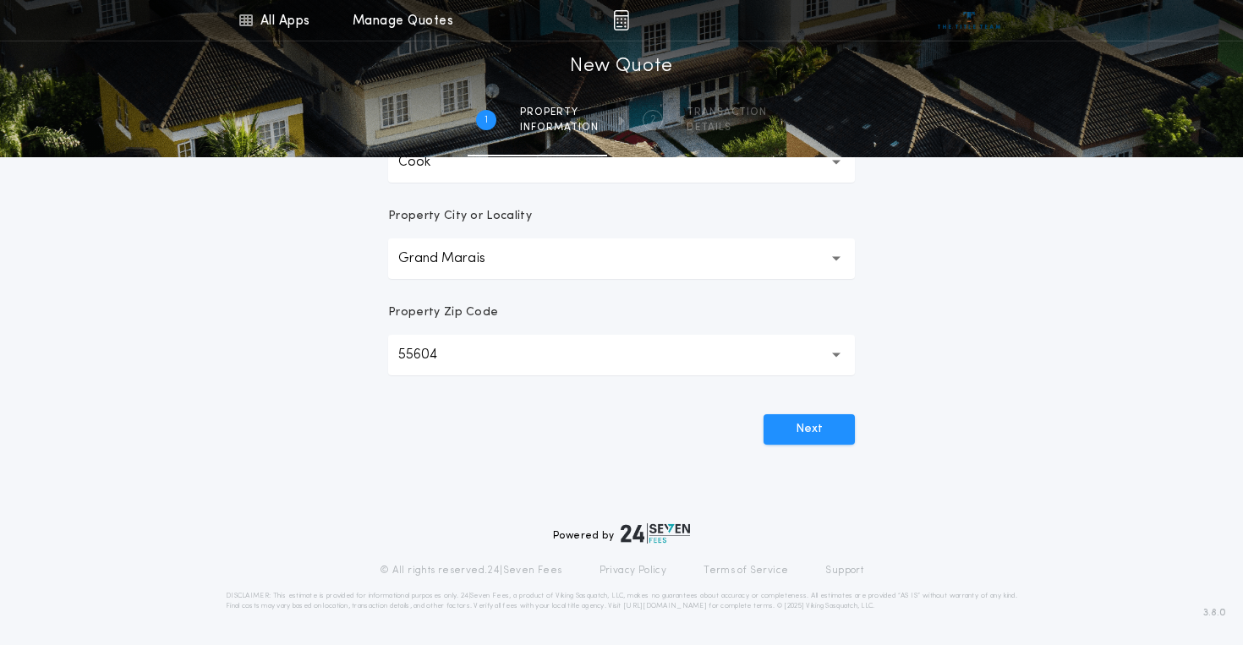
scroll to position [457, 0]
click at [817, 429] on button "Next" at bounding box center [809, 429] width 91 height 30
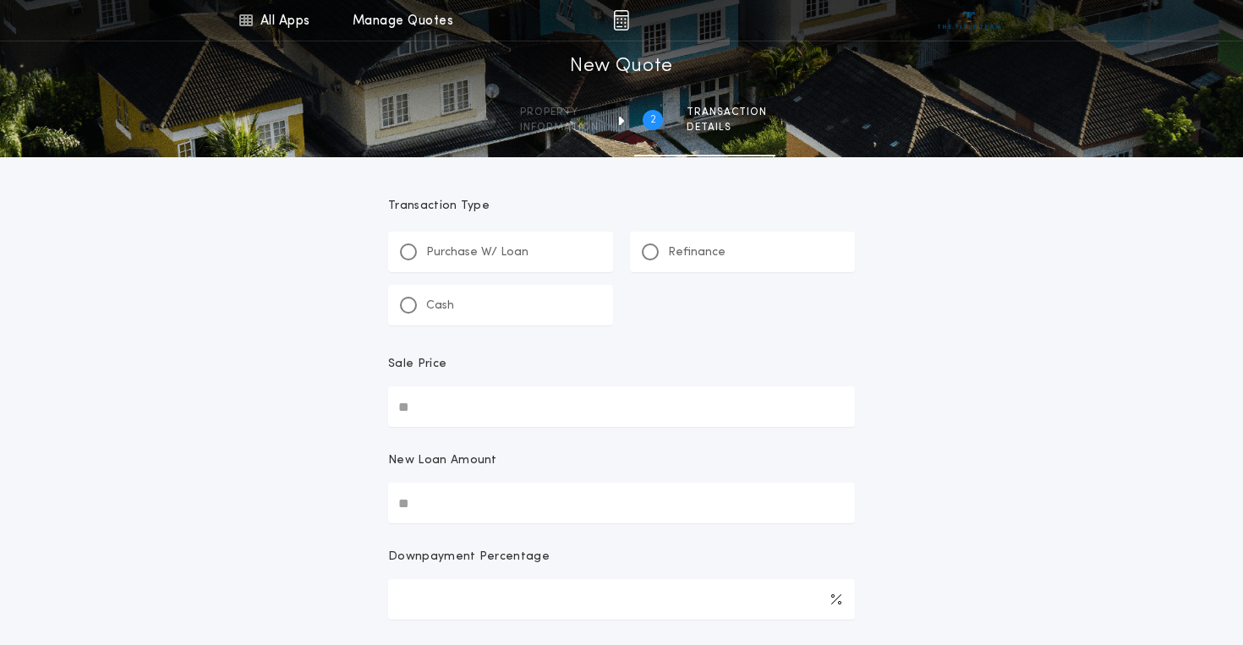
scroll to position [0, 0]
click at [527, 293] on div "Cash" at bounding box center [500, 305] width 225 height 41
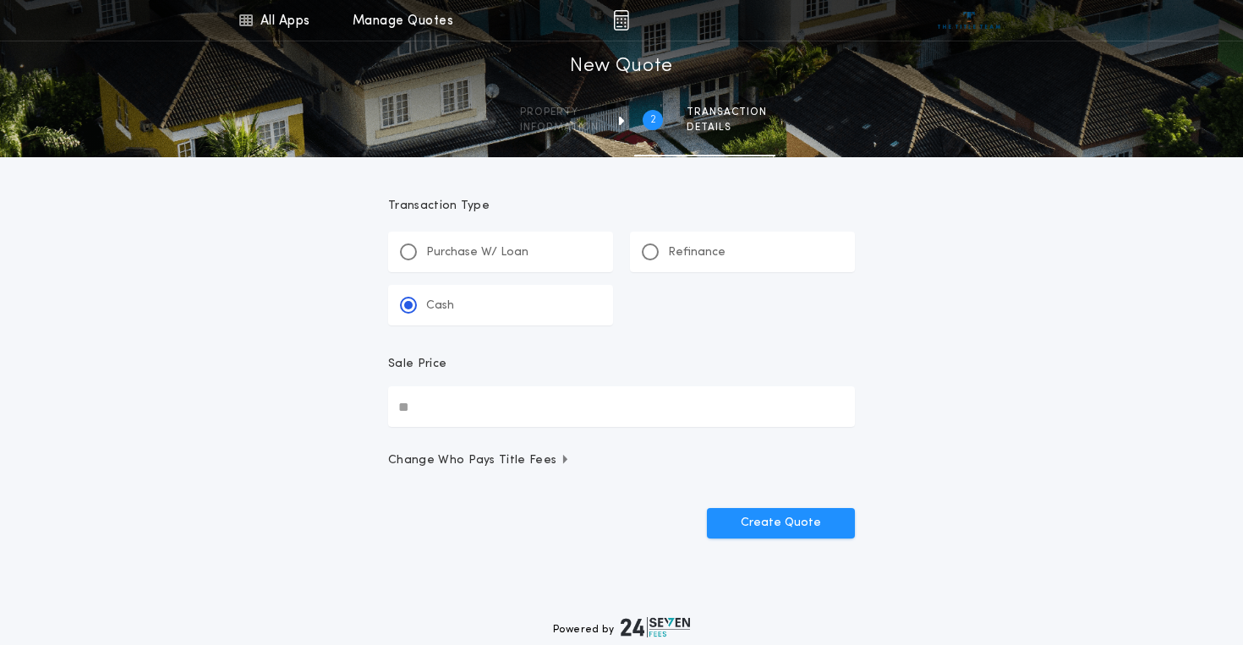
click at [428, 414] on input "Sale Price" at bounding box center [621, 407] width 467 height 41
type input "********"
click at [793, 529] on button "Create Quote" at bounding box center [781, 523] width 148 height 30
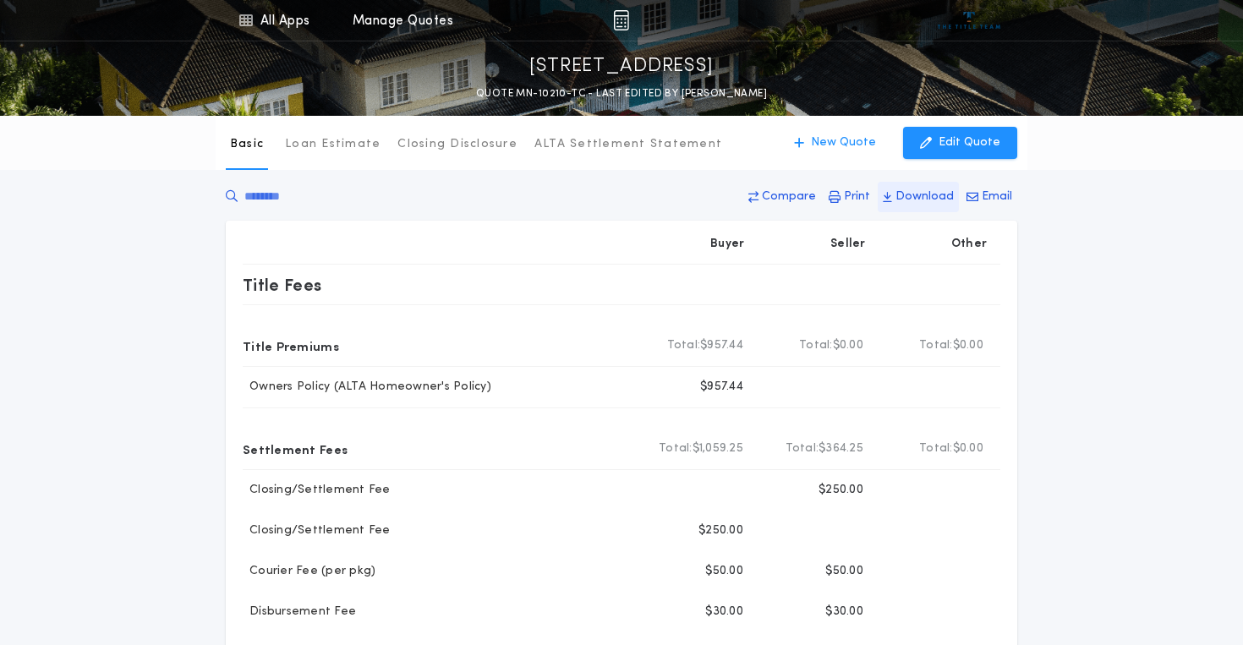
click at [920, 195] on p "Download" at bounding box center [925, 197] width 58 height 17
